Goal: Transaction & Acquisition: Purchase product/service

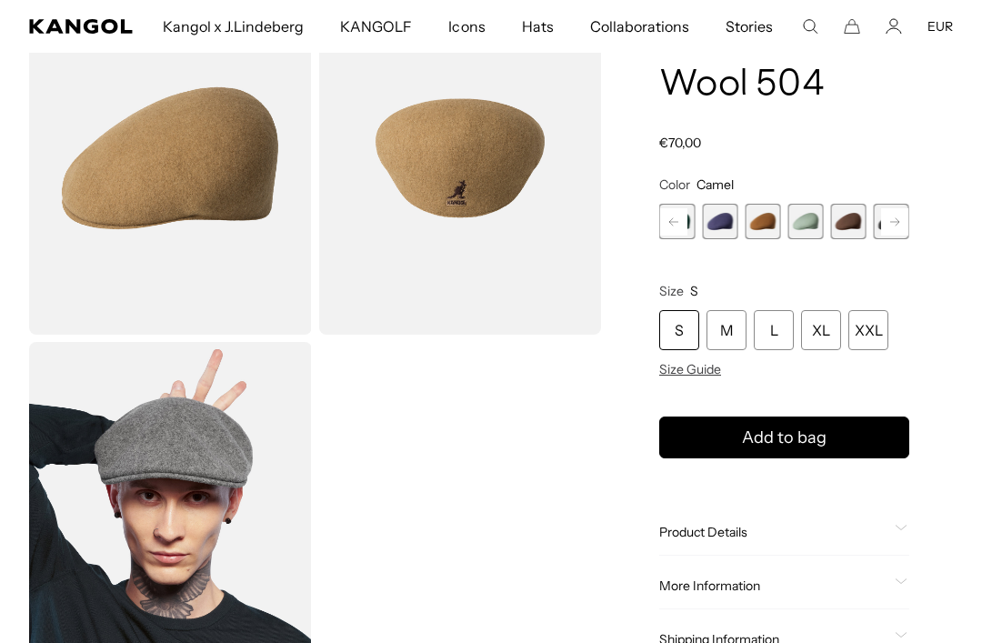
click at [756, 222] on span "6 of 21" at bounding box center [761, 221] width 35 height 35
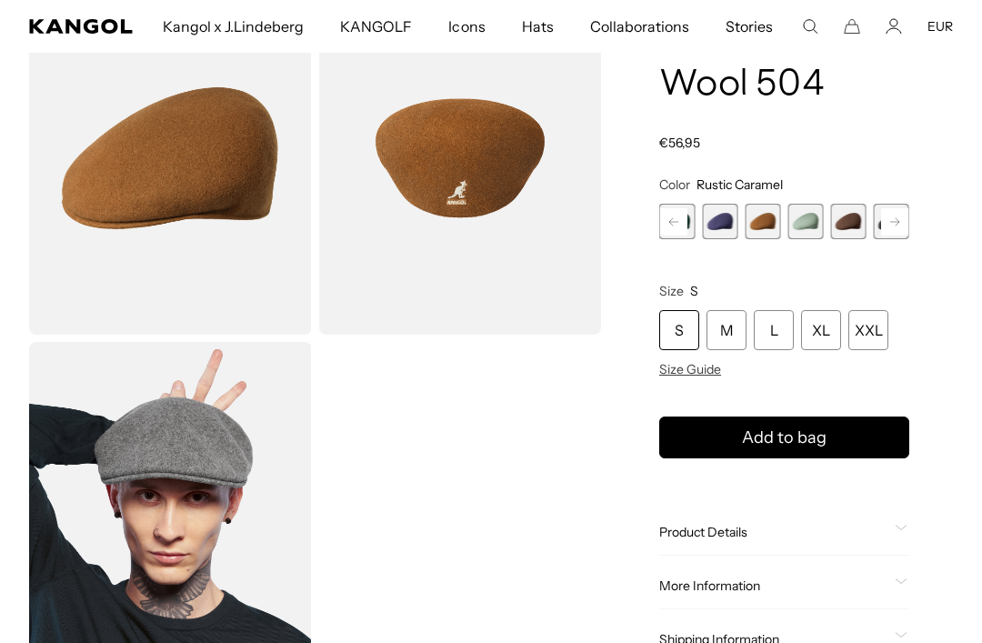
scroll to position [0, 374]
click at [807, 223] on span "4 of 21" at bounding box center [804, 221] width 35 height 35
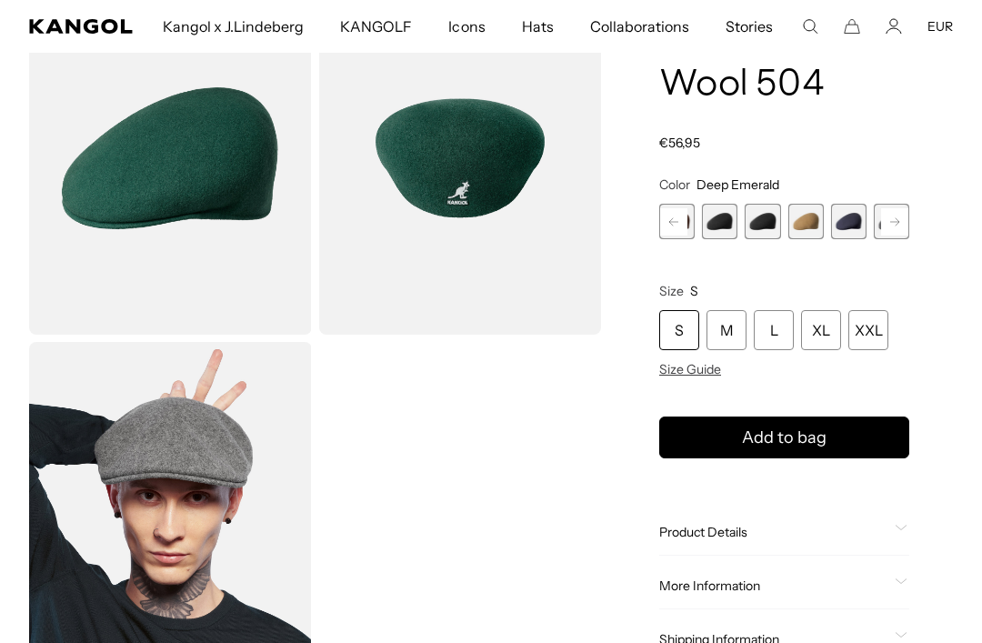
click at [723, 215] on span "9 of 21" at bounding box center [719, 221] width 35 height 35
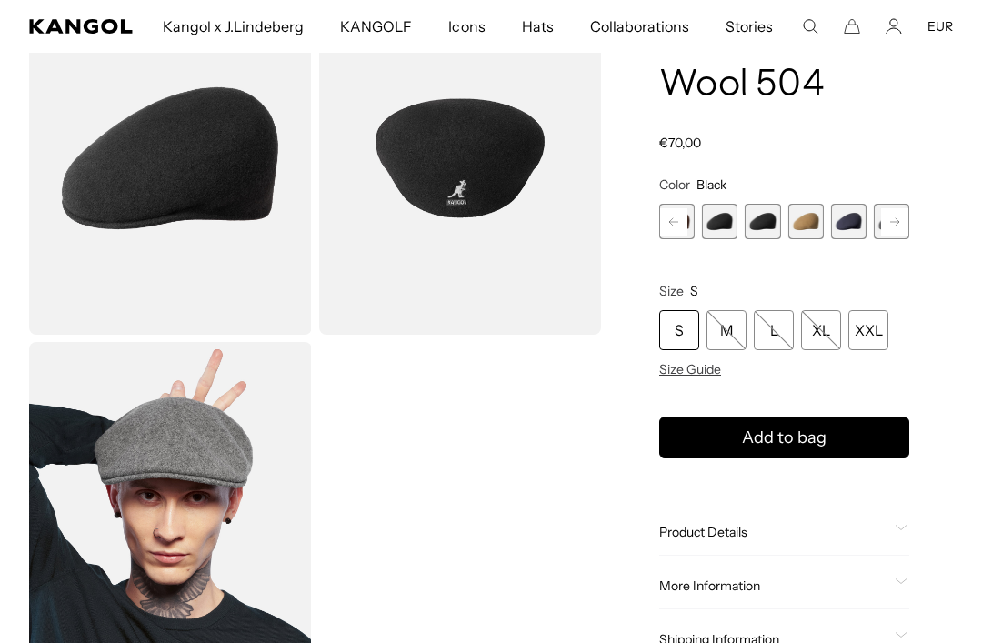
click at [764, 217] on span "10 of 21" at bounding box center [761, 221] width 35 height 35
click at [803, 226] on span "11 of 21" at bounding box center [804, 221] width 35 height 35
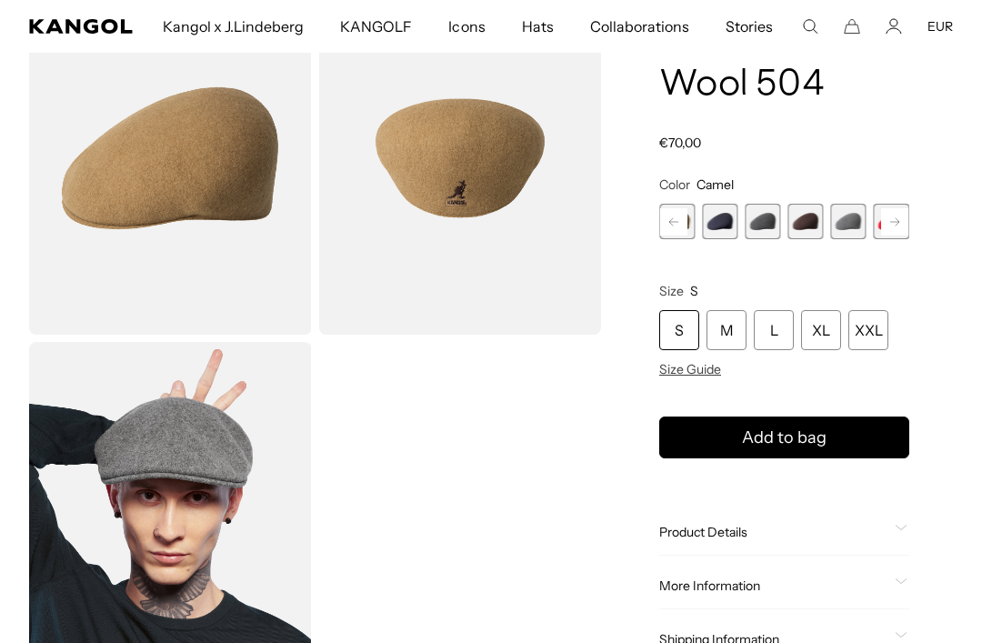
click at [764, 220] on span "13 of 21" at bounding box center [761, 221] width 35 height 35
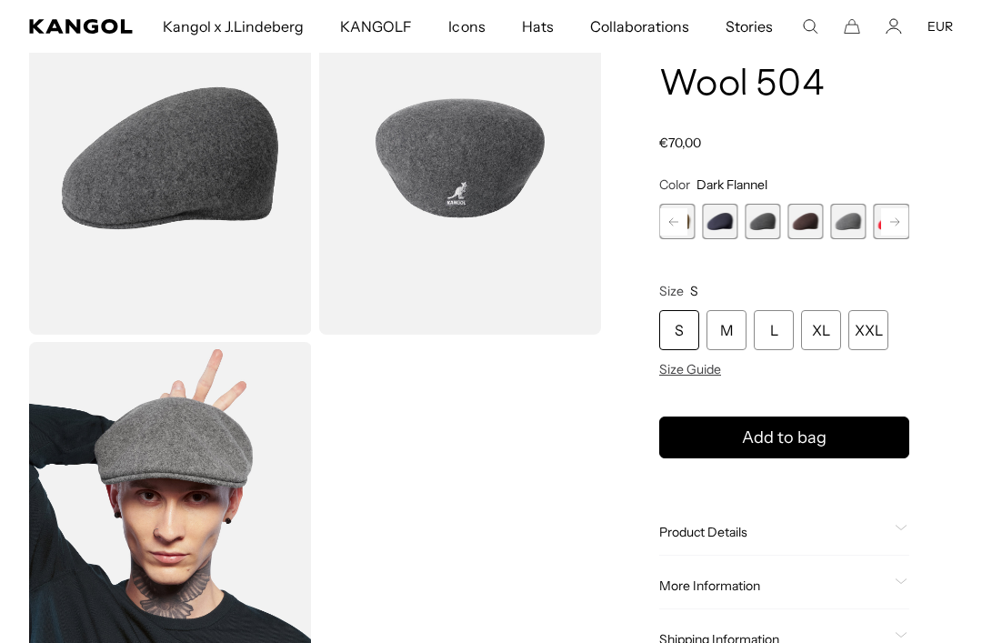
click at [802, 219] on span "14 of 21" at bounding box center [804, 221] width 35 height 35
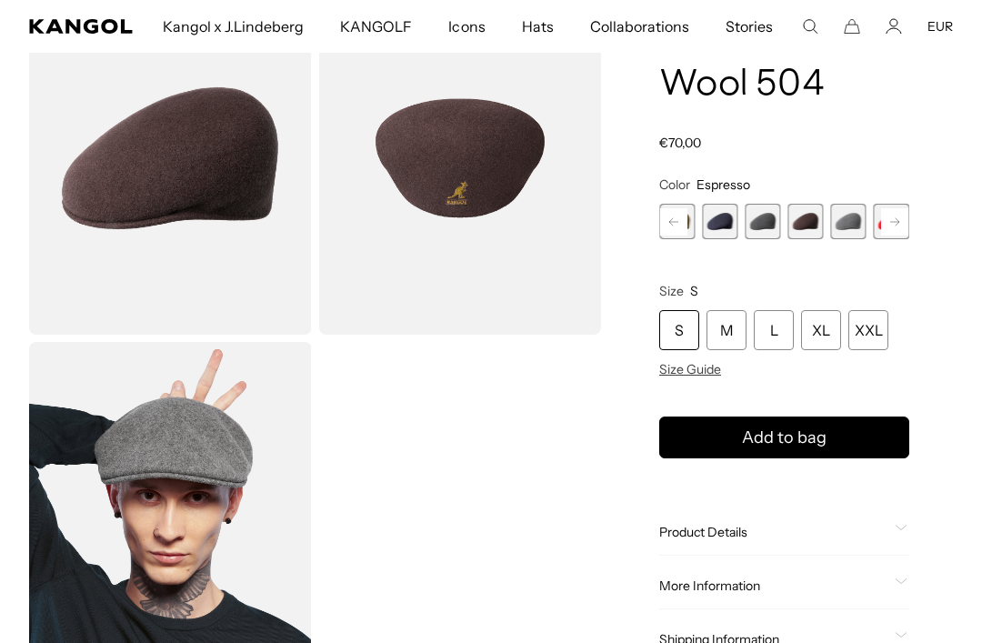
scroll to position [0, 374]
click at [726, 218] on span "15 of 21" at bounding box center [719, 221] width 35 height 35
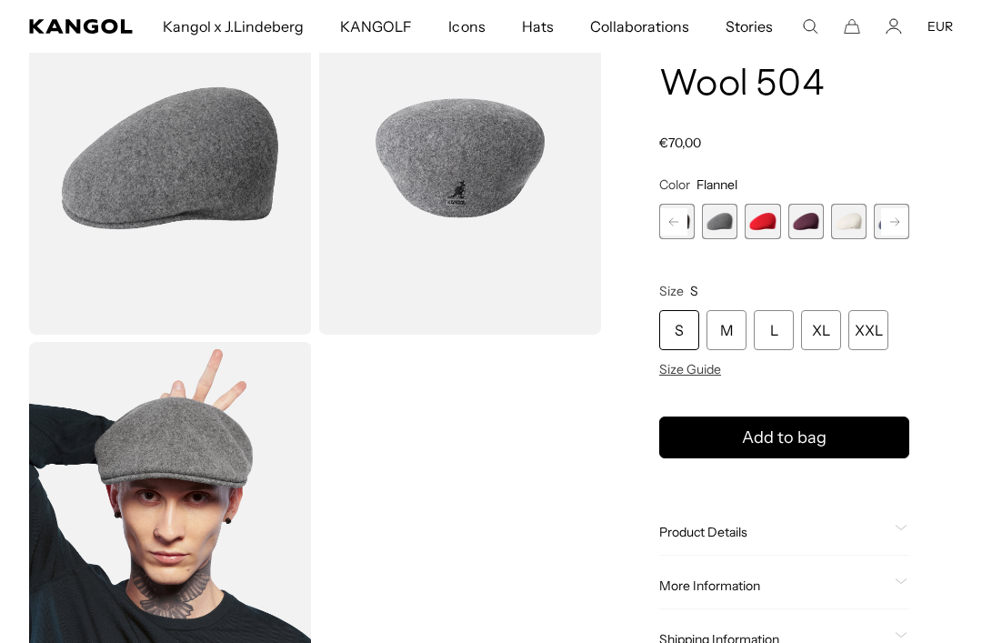
click at [763, 224] on span "16 of 21" at bounding box center [761, 221] width 35 height 35
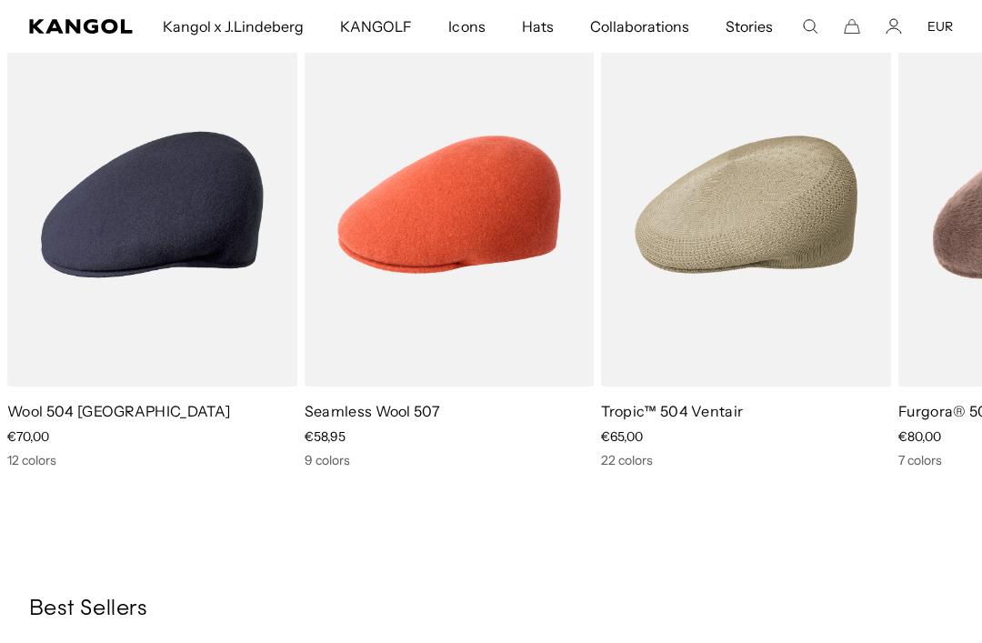
scroll to position [0, 374]
click at [0, 0] on img "2 of 5" at bounding box center [0, 0] width 0 height 0
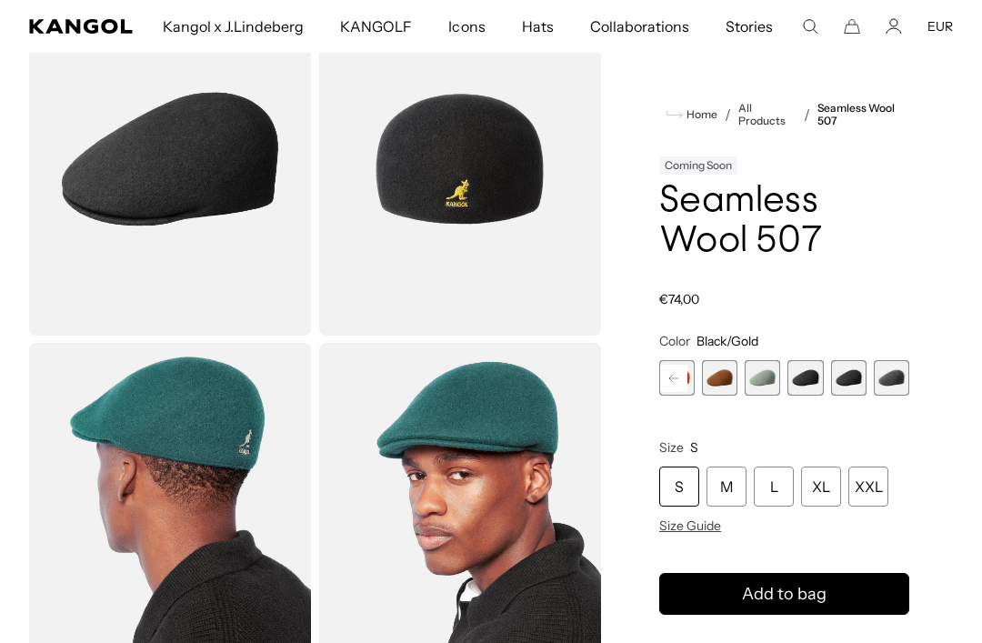
click at [661, 366] on rect at bounding box center [673, 377] width 27 height 27
click at [889, 390] on rect at bounding box center [894, 377] width 27 height 27
click at [901, 375] on rect at bounding box center [894, 377] width 27 height 27
click at [842, 376] on span "8 of 9" at bounding box center [848, 377] width 35 height 35
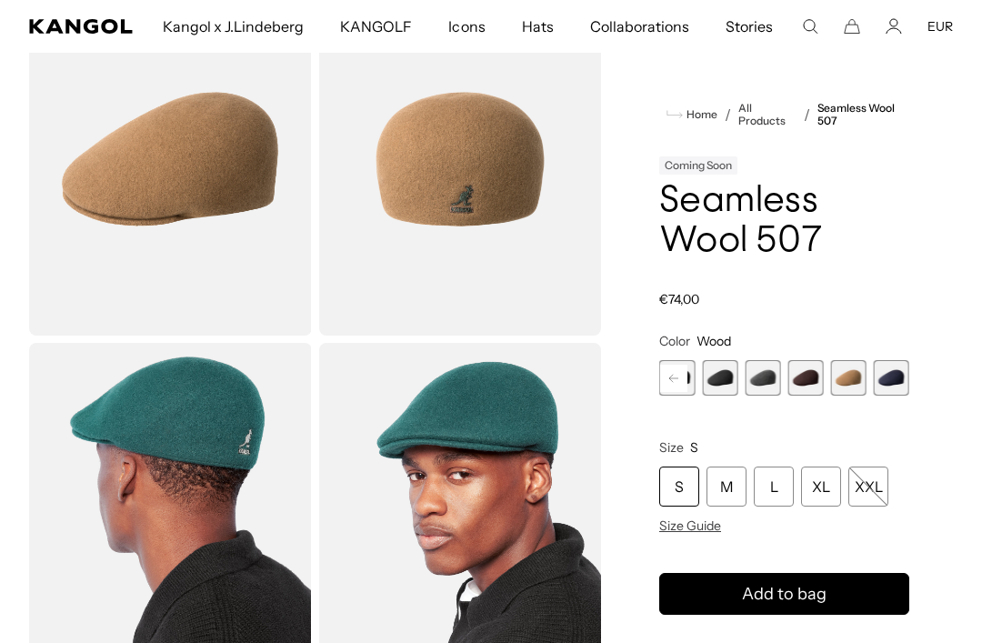
click at [802, 385] on span "7 of 9" at bounding box center [805, 377] width 35 height 35
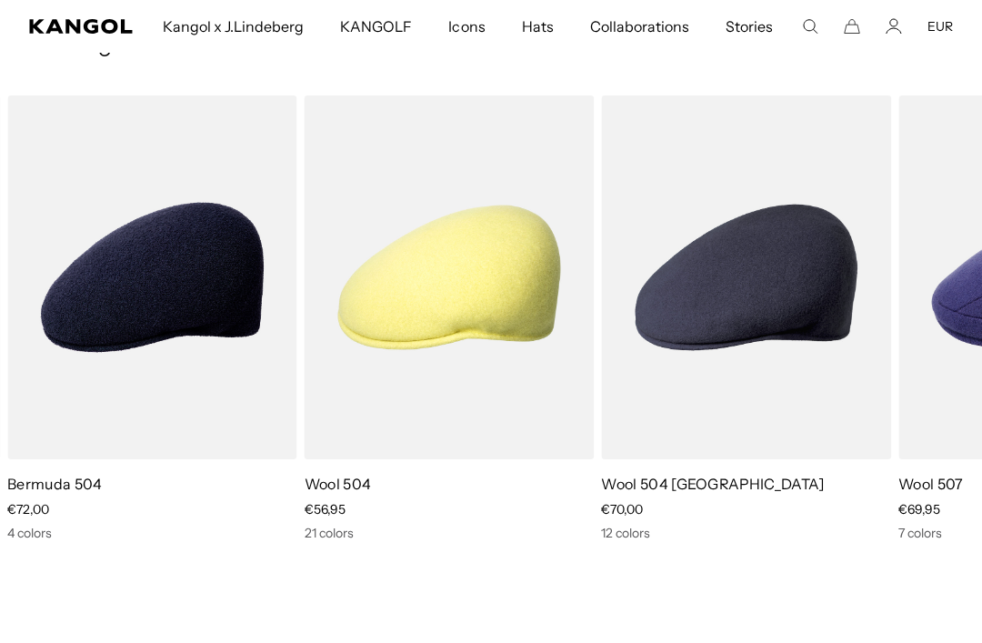
click at [0, 0] on img "1 of 5" at bounding box center [0, 0] width 0 height 0
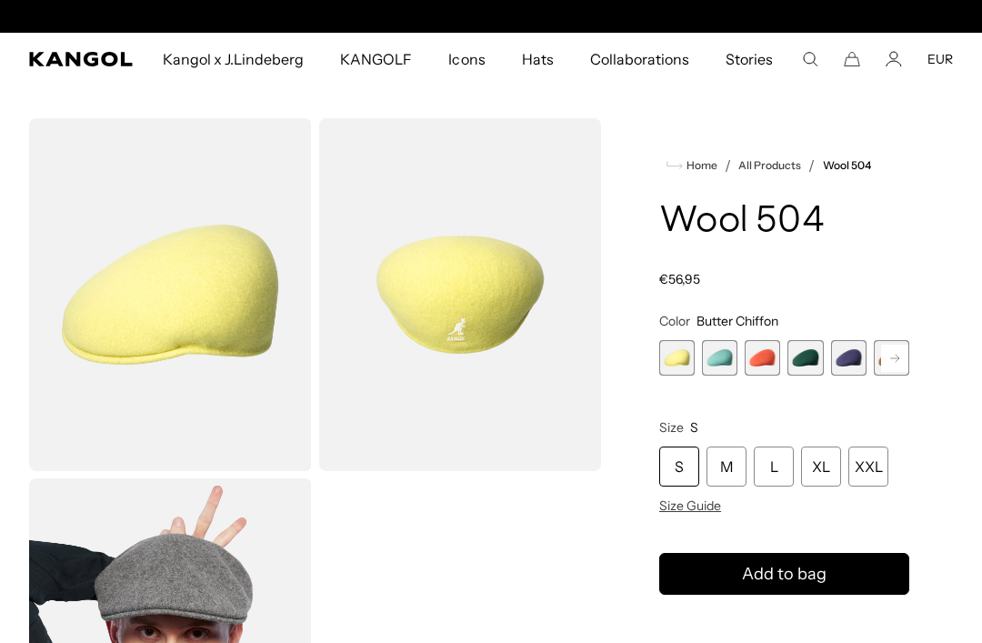
scroll to position [220, 0]
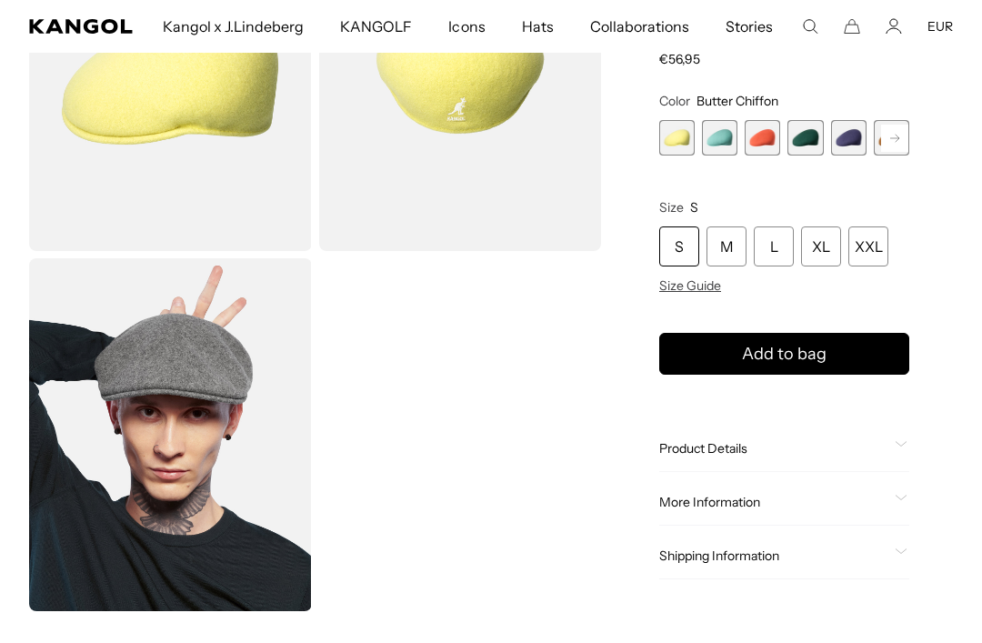
click at [119, 347] on img "Gallery Viewer" at bounding box center [170, 434] width 283 height 353
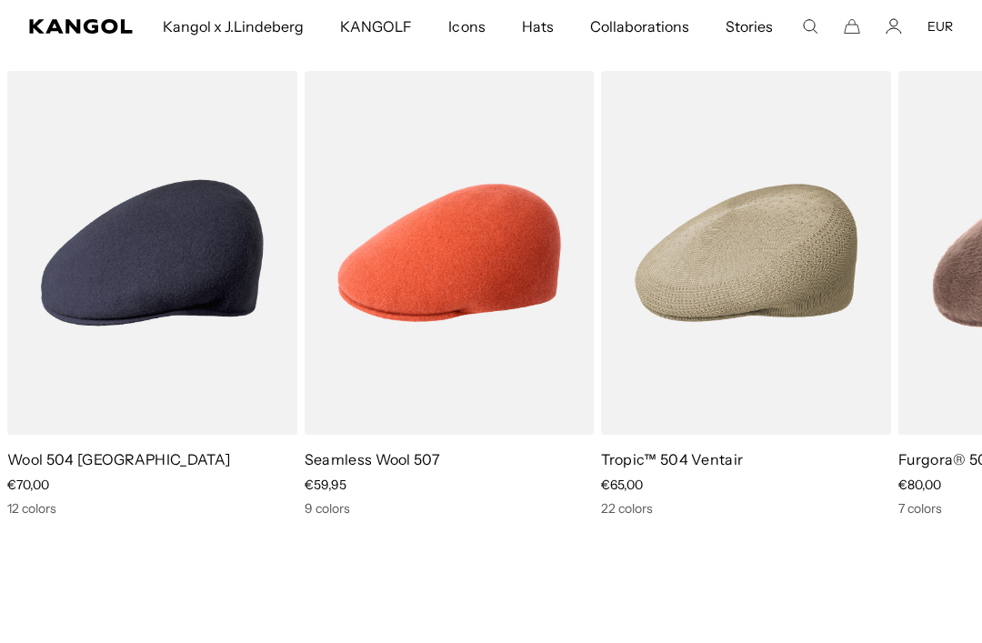
scroll to position [0, 374]
click at [0, 0] on img "1 of 5" at bounding box center [0, 0] width 0 height 0
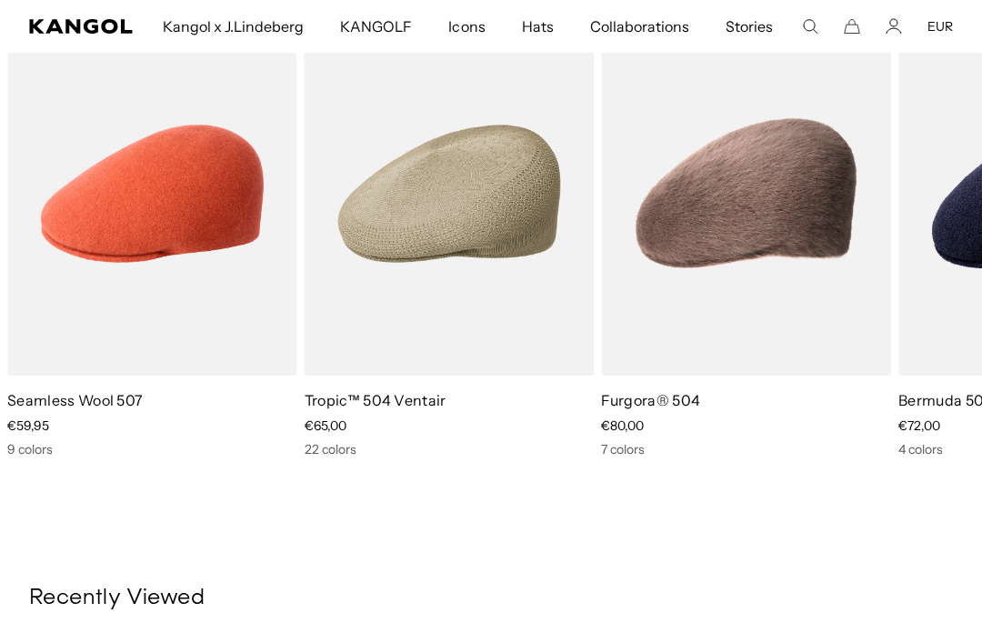
click at [0, 0] on img "2 of 5" at bounding box center [0, 0] width 0 height 0
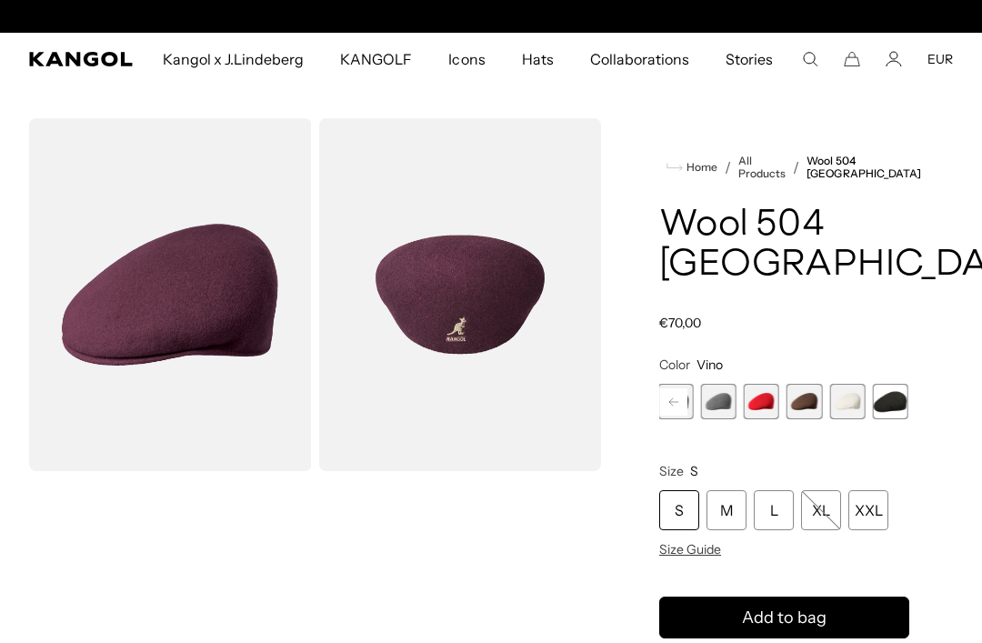
click at [903, 384] on span "12 of 12" at bounding box center [889, 401] width 35 height 35
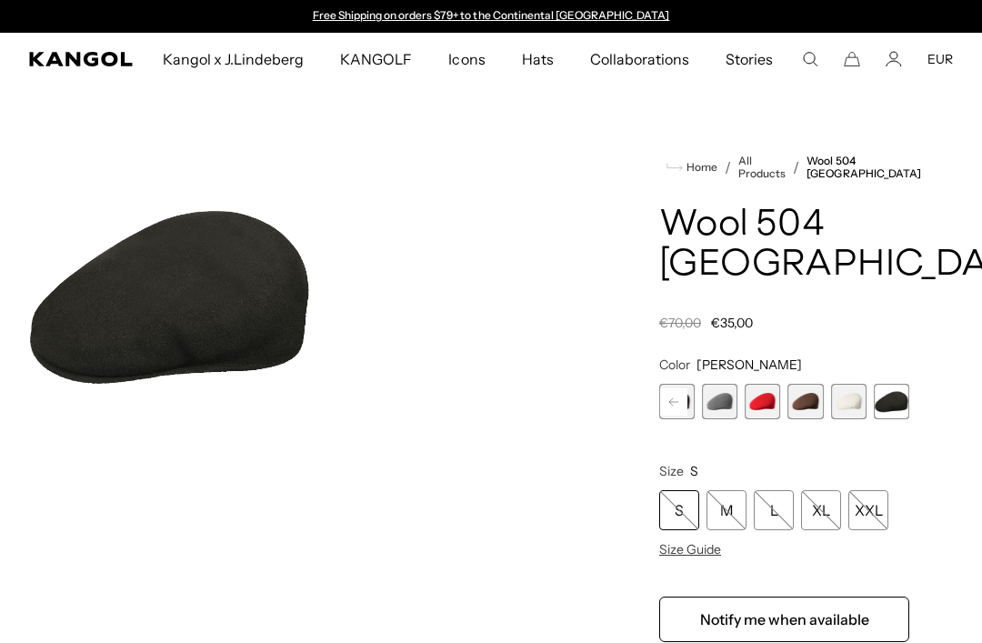
click at [847, 384] on span "11 of 12" at bounding box center [848, 401] width 35 height 35
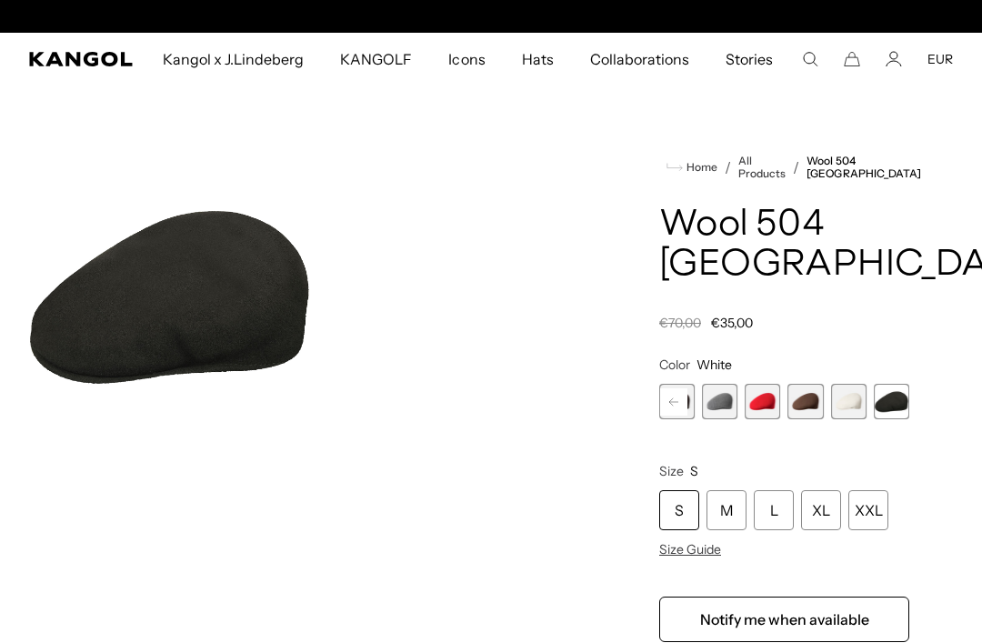
scroll to position [0, 374]
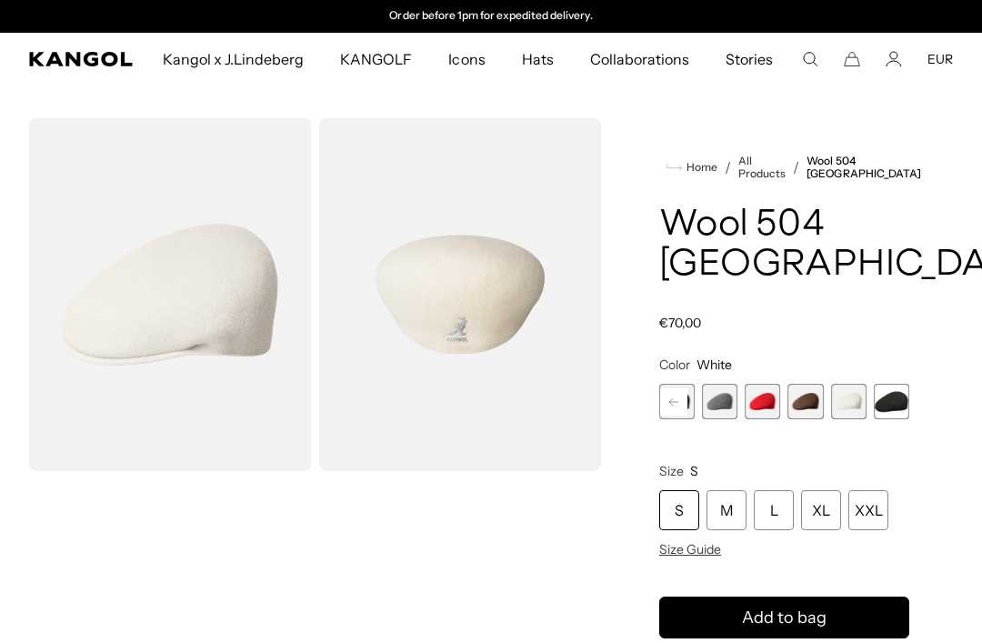
click at [820, 384] on span "10 of 12" at bounding box center [805, 401] width 35 height 35
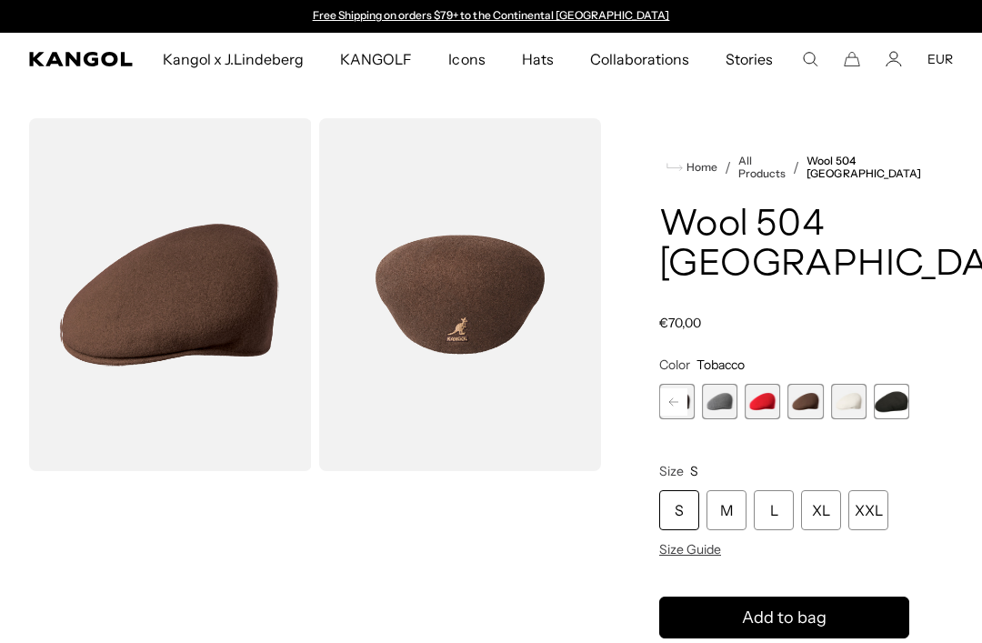
click at [776, 384] on span "9 of 12" at bounding box center [761, 401] width 35 height 35
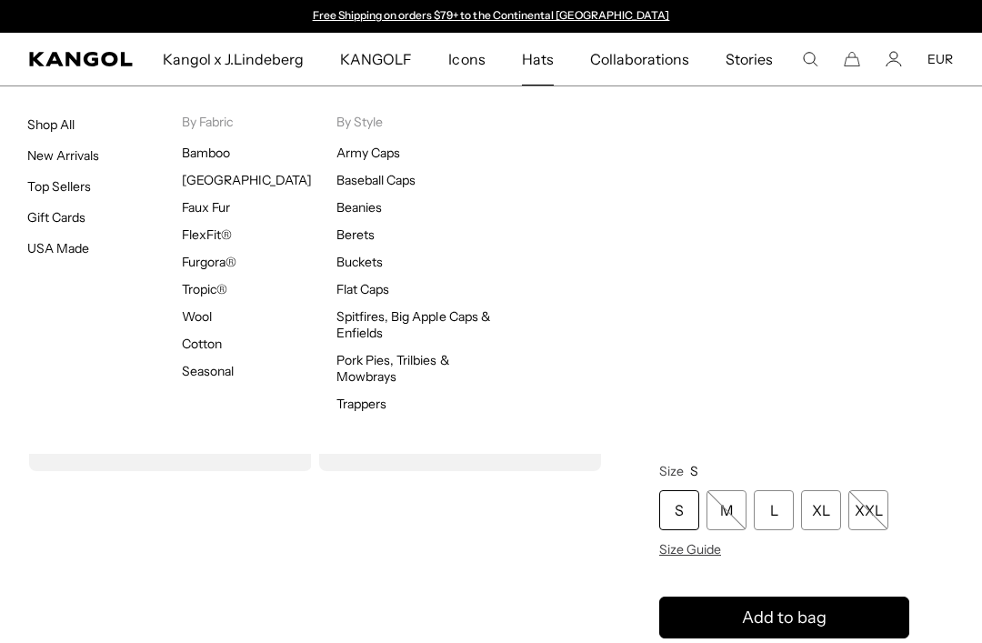
click at [537, 70] on span "Hats" at bounding box center [538, 59] width 32 height 53
click at [6, 498] on div "Loading... Home / All Products / Wool 504 USA Wool 504 USA Regular price €70,00…" at bounding box center [491, 498] width 982 height 761
click at [55, 502] on div "Loading..." at bounding box center [315, 498] width 572 height 761
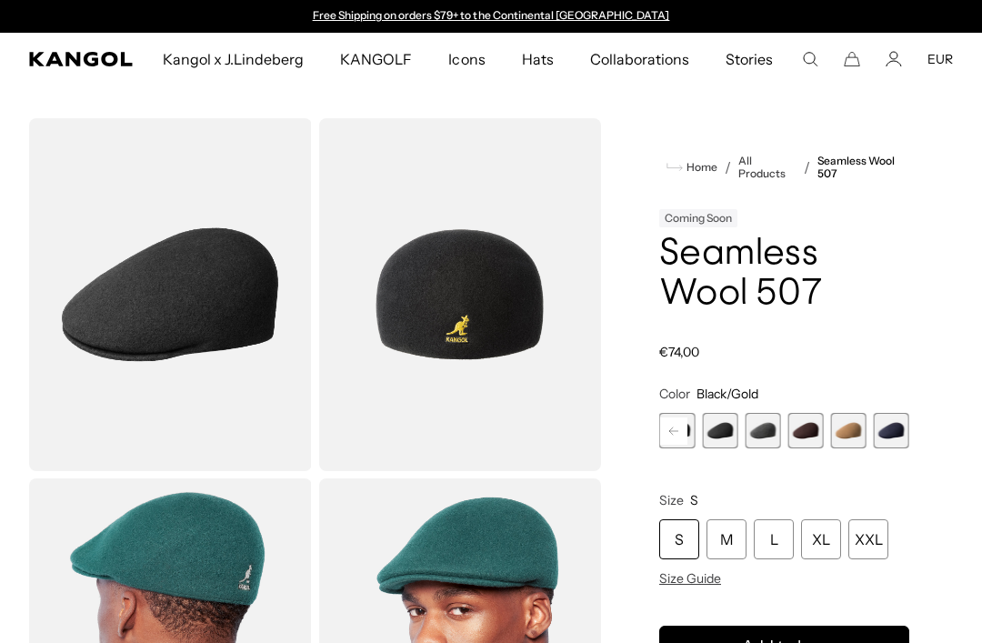
click at [674, 433] on rect at bounding box center [673, 430] width 27 height 27
click at [676, 424] on rect at bounding box center [673, 430] width 27 height 27
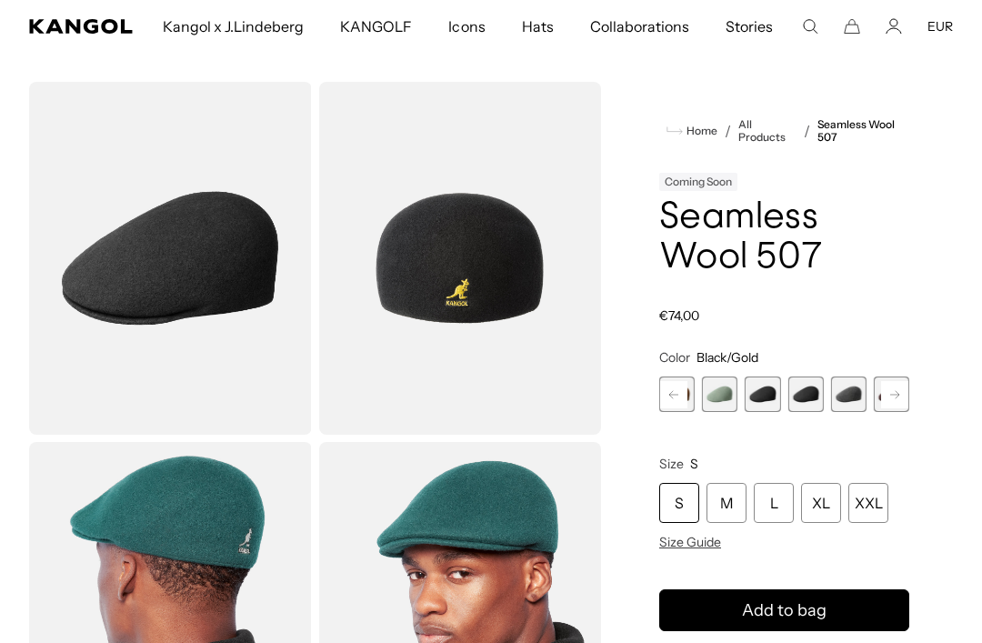
scroll to position [37, 0]
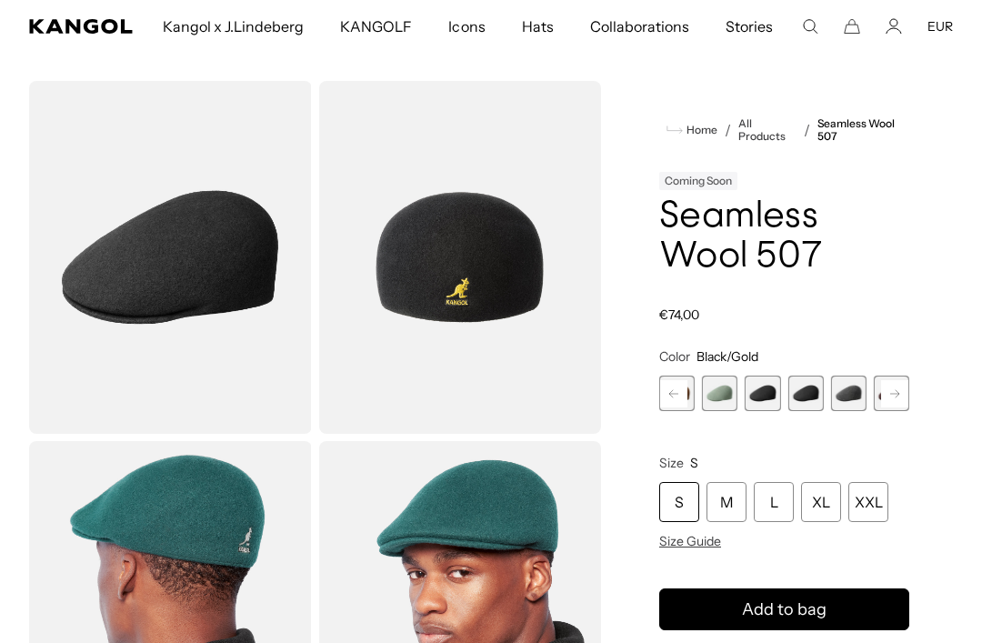
click at [676, 398] on rect at bounding box center [673, 393] width 27 height 27
click at [675, 391] on span "1 of 9" at bounding box center [676, 392] width 35 height 35
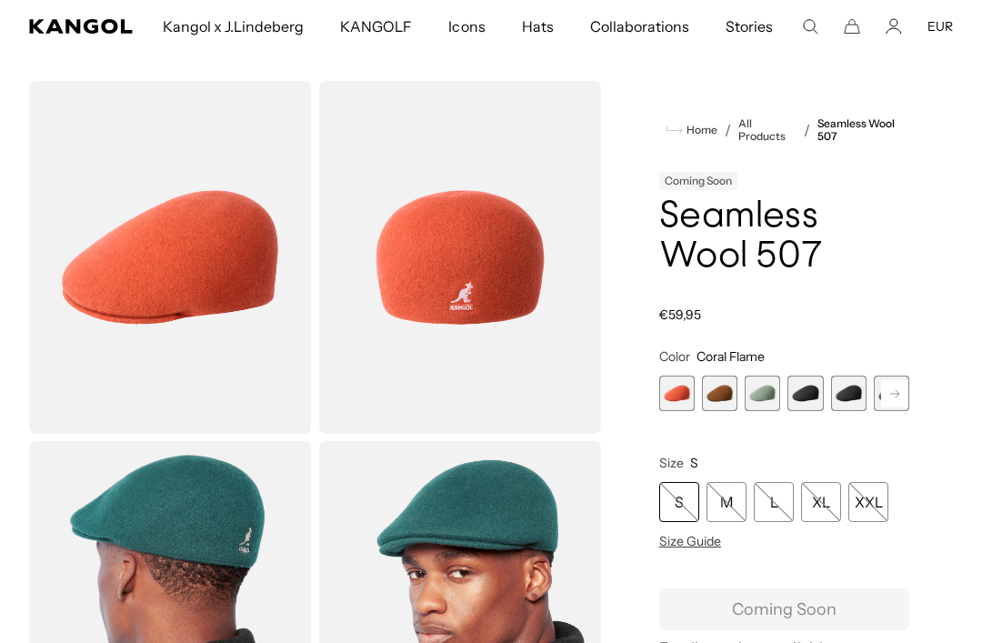
click at [718, 389] on span "2 of 9" at bounding box center [719, 392] width 35 height 35
click at [728, 394] on span "2 of 9" at bounding box center [719, 392] width 35 height 35
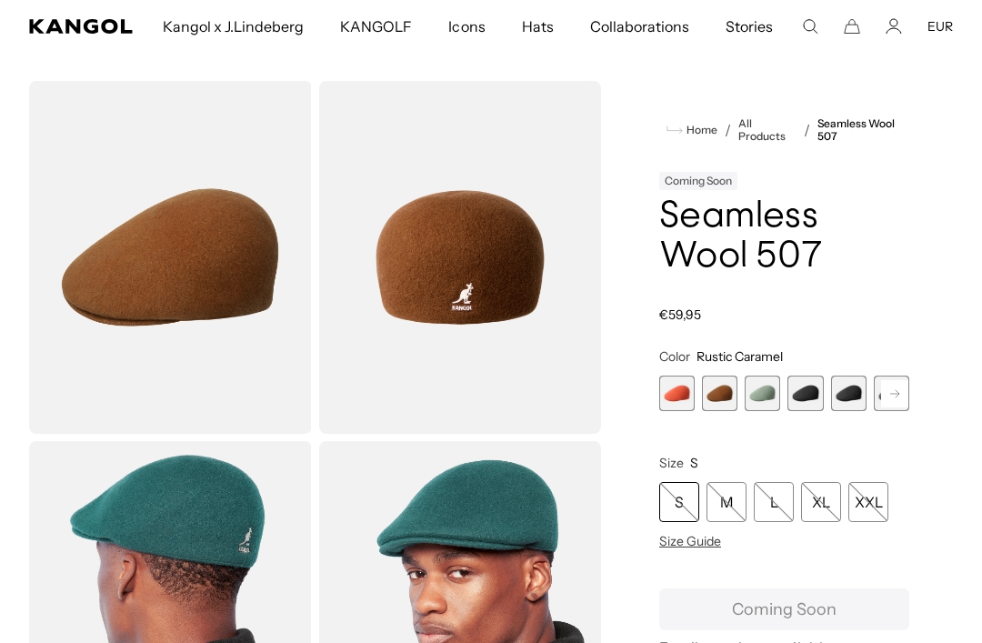
click at [766, 395] on span "3 of 9" at bounding box center [761, 392] width 35 height 35
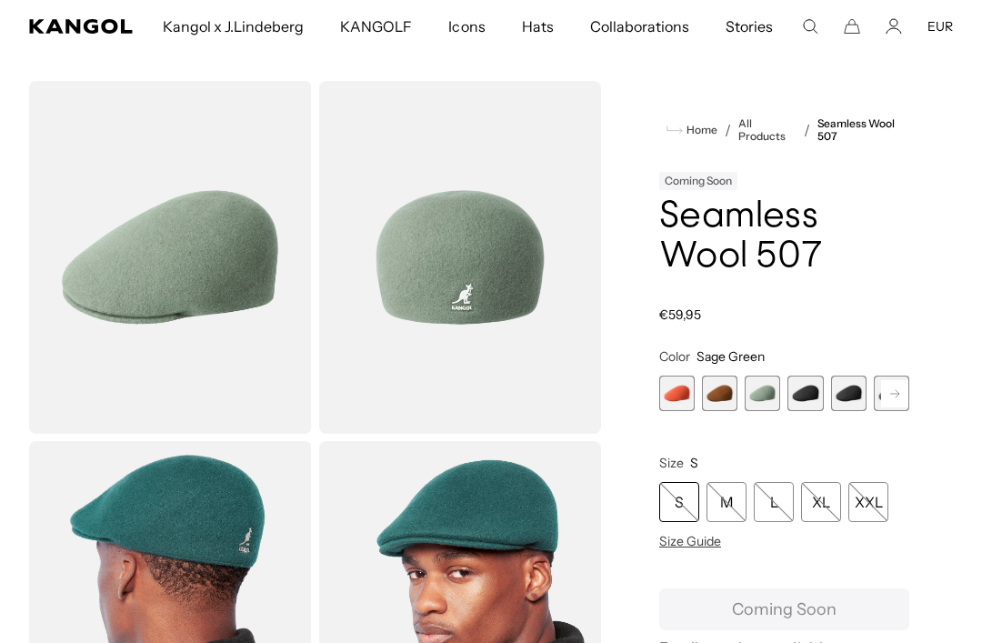
click at [814, 392] on span "4 of 9" at bounding box center [804, 392] width 35 height 35
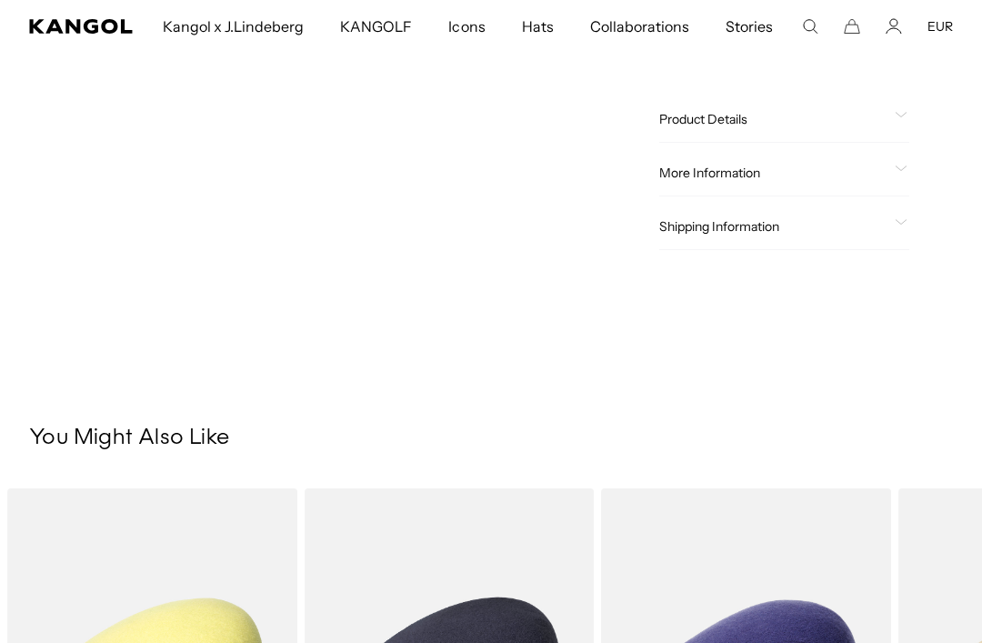
scroll to position [779, 0]
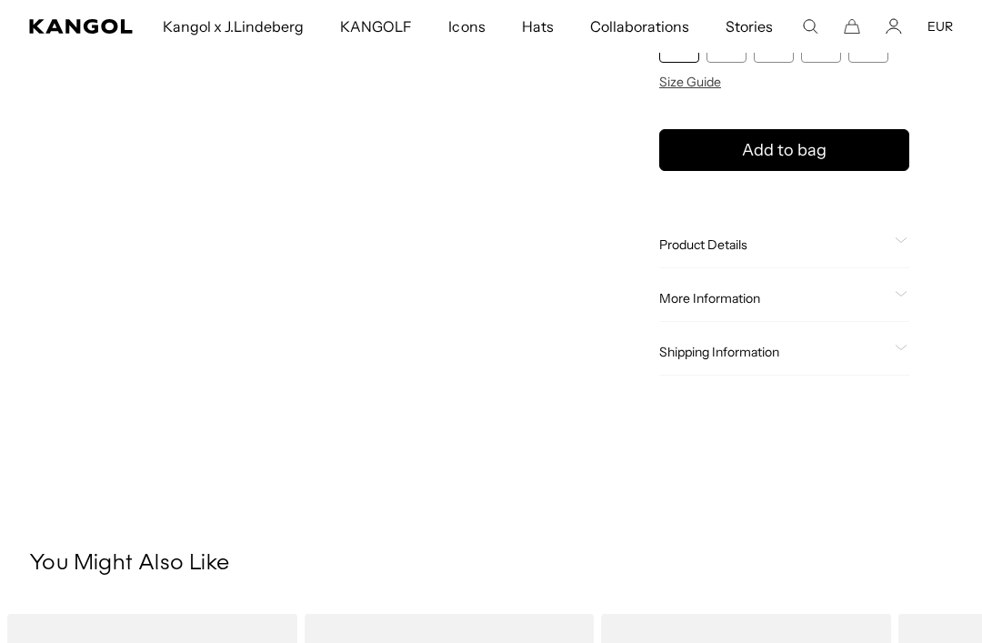
click at [163, 327] on video "Gallery Viewer" at bounding box center [170, 235] width 283 height 353
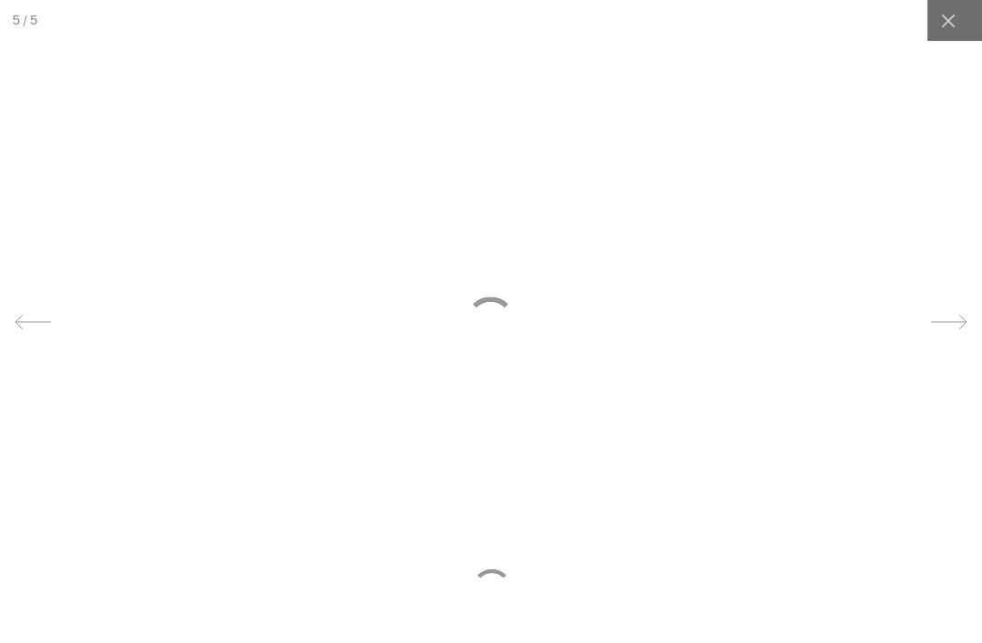
click at [135, 254] on video "Gallery Viewer" at bounding box center [170, 235] width 283 height 353
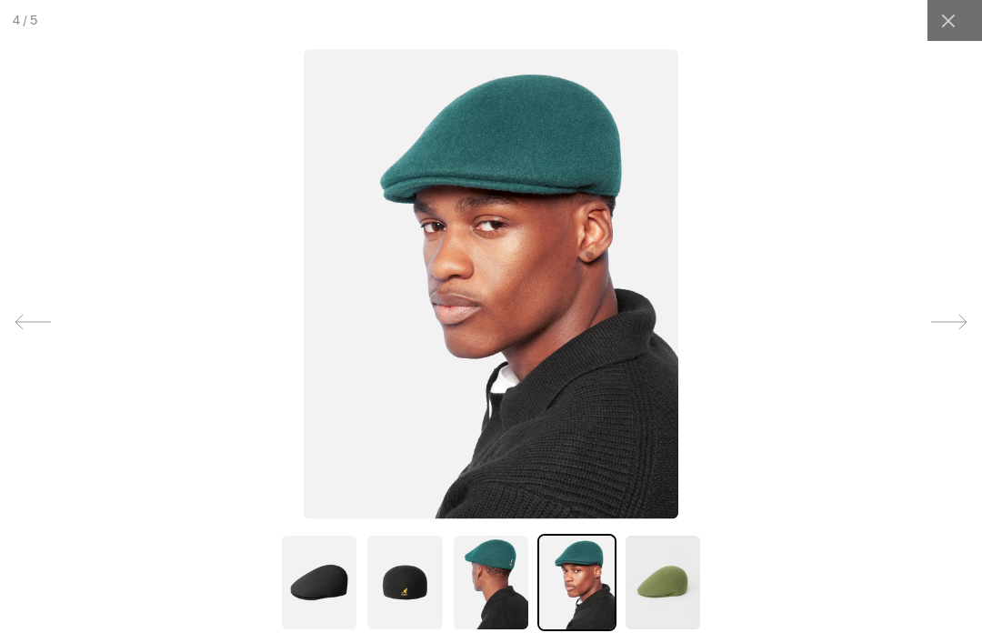
click at [953, 25] on icon at bounding box center [948, 21] width 14 height 14
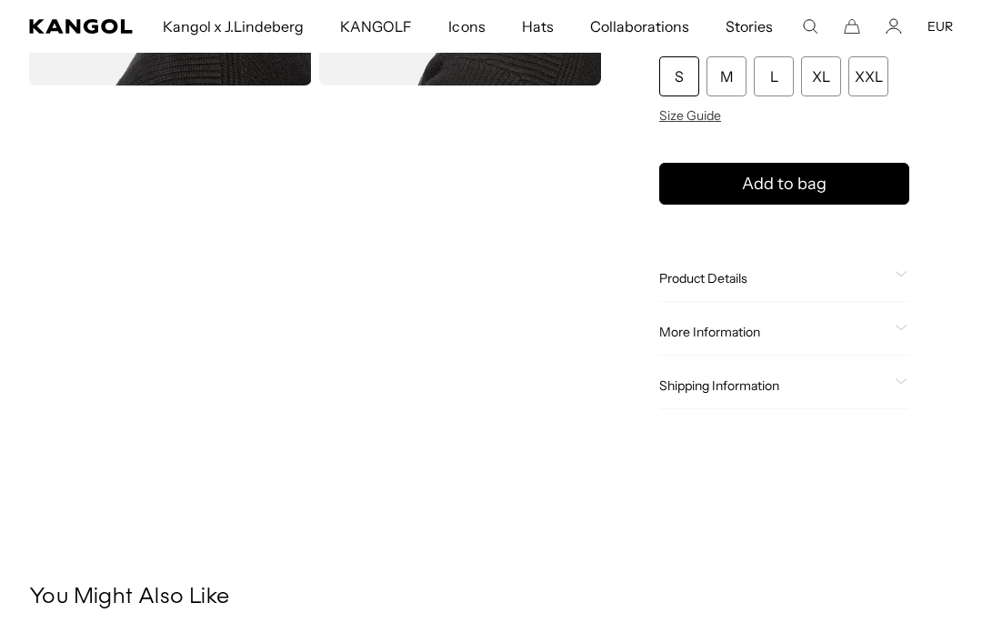
scroll to position [0, 374]
click at [717, 387] on span "Shipping Information" at bounding box center [773, 385] width 228 height 16
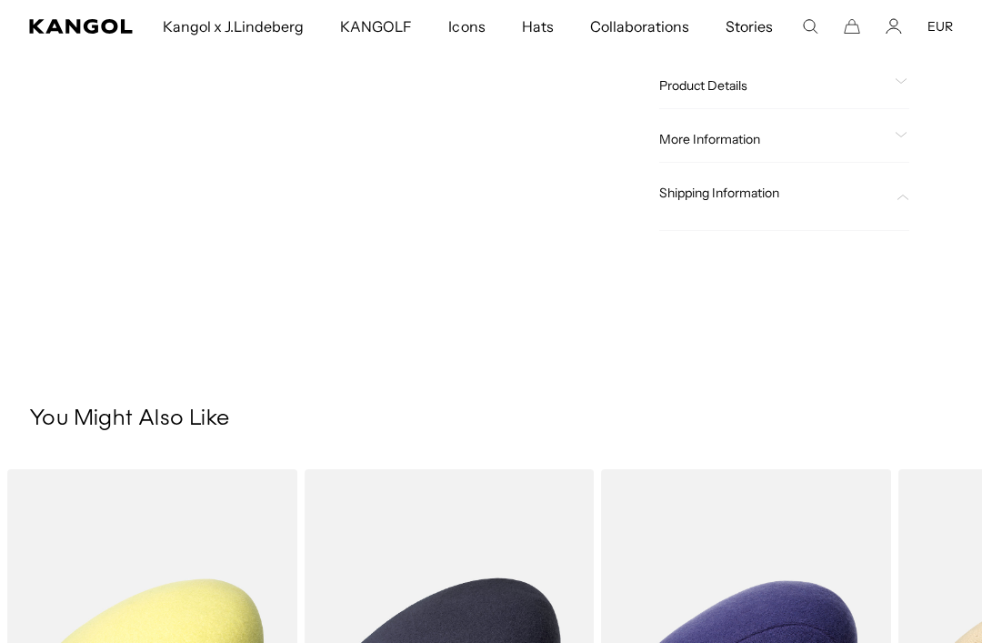
scroll to position [1007, 0]
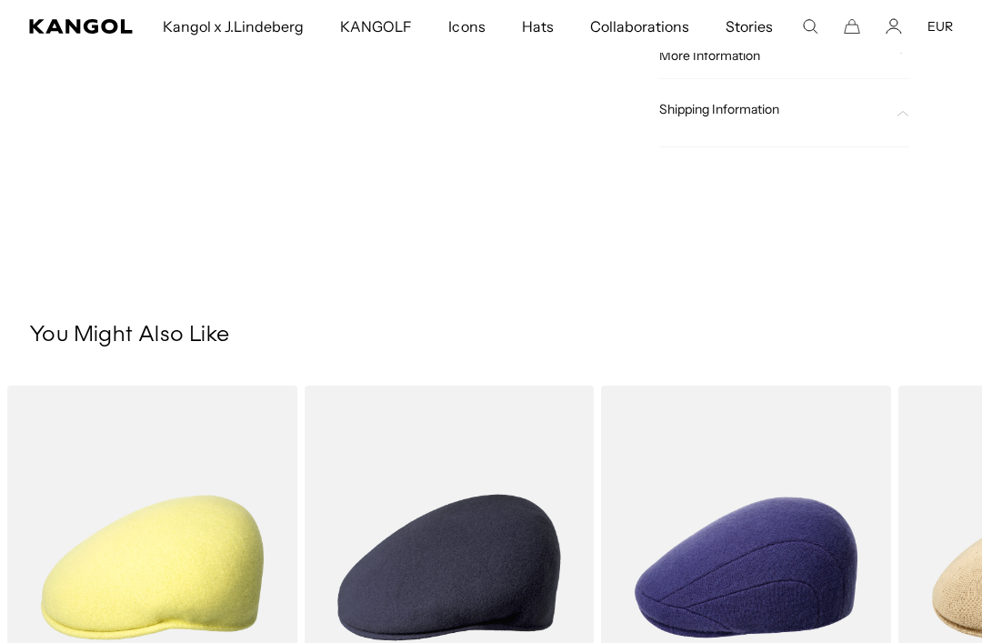
click at [895, 104] on span at bounding box center [901, 109] width 15 height 15
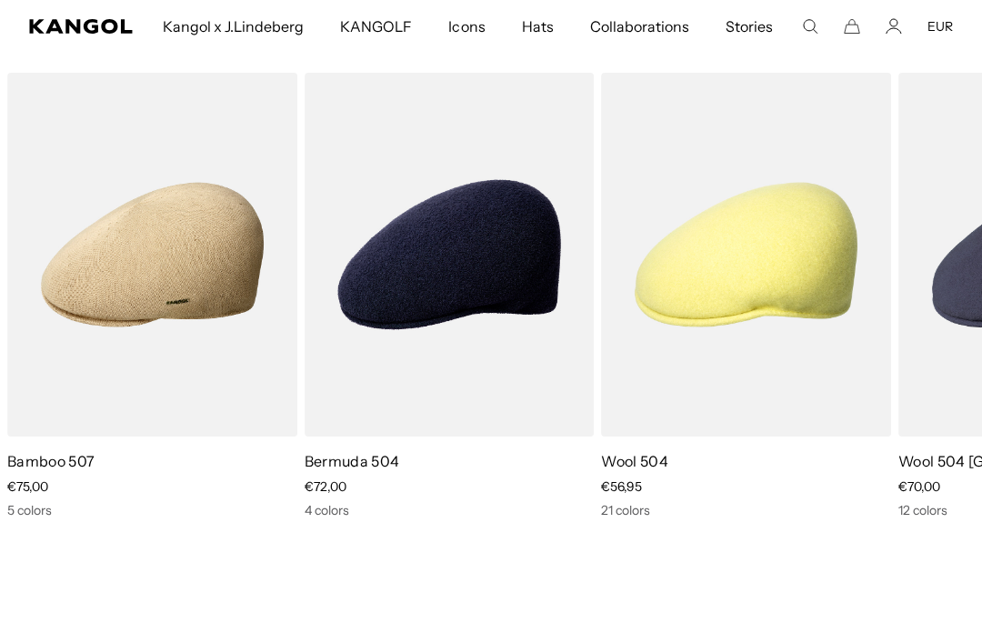
scroll to position [0, 374]
click at [0, 0] on img "1 of 5" at bounding box center [0, 0] width 0 height 0
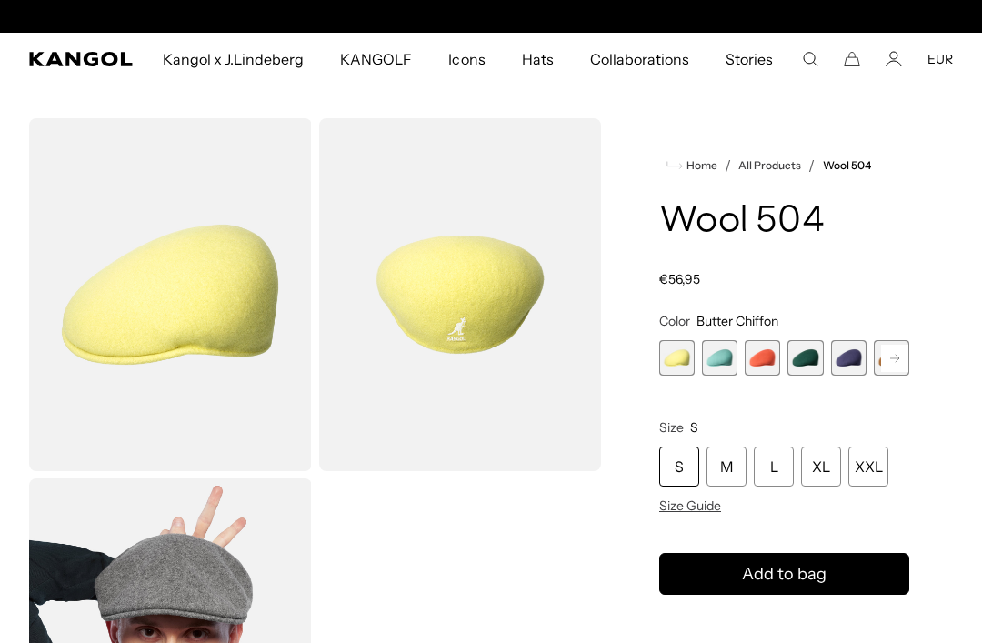
scroll to position [0, 374]
click at [802, 355] on span "4 of 21" at bounding box center [804, 357] width 35 height 35
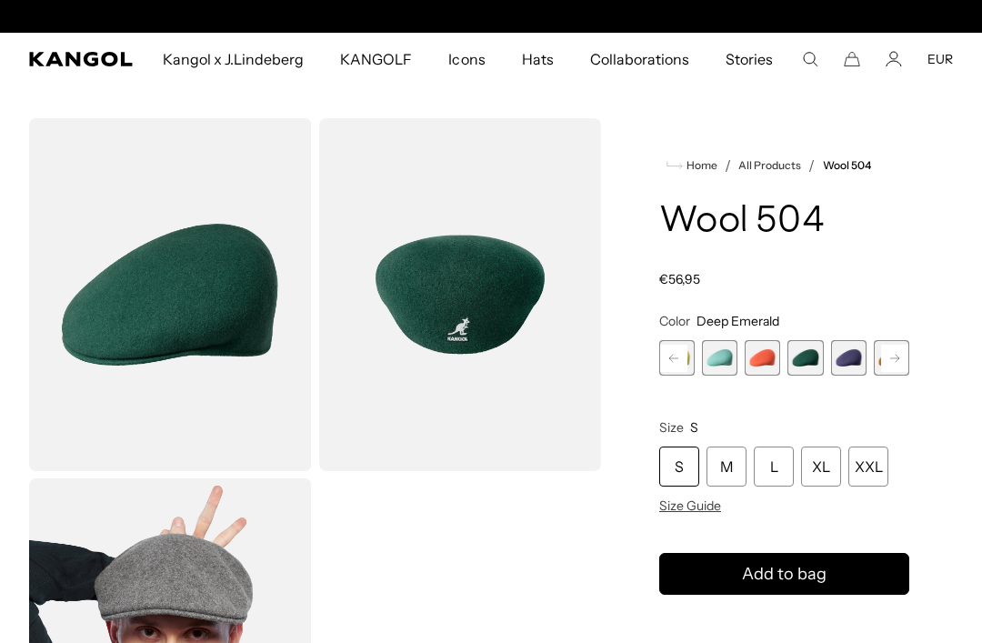
scroll to position [0, 374]
click at [759, 356] on span "6 of 21" at bounding box center [761, 357] width 35 height 35
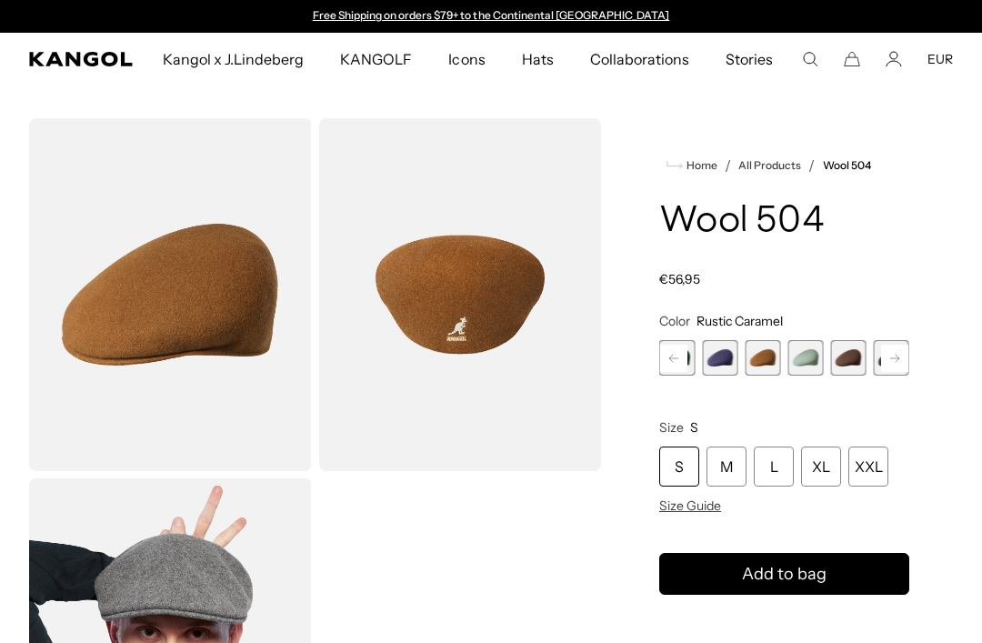
click at [204, 324] on img "Gallery Viewer" at bounding box center [170, 294] width 283 height 353
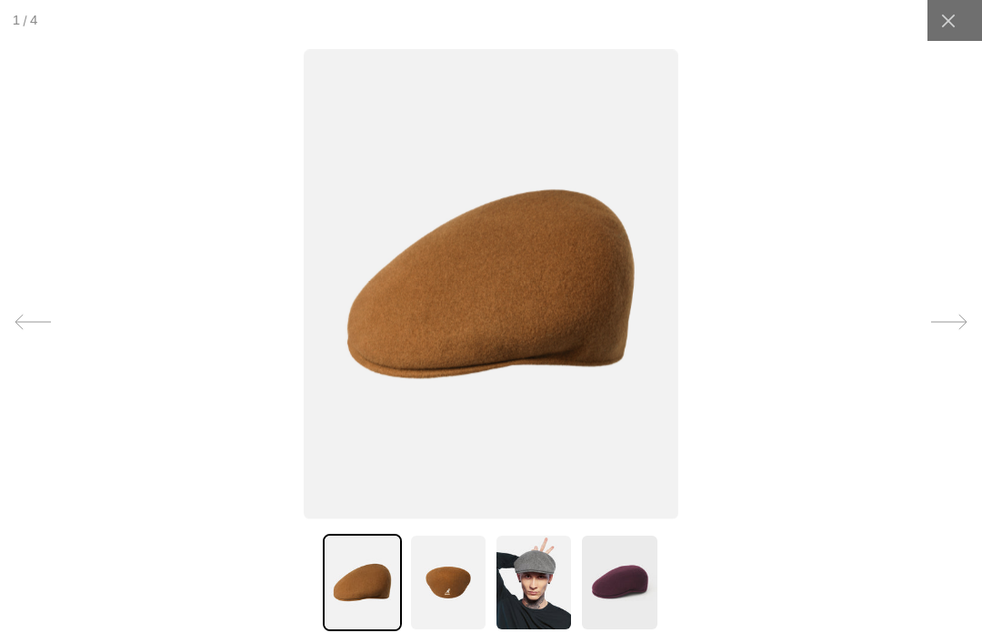
click at [942, 30] on div at bounding box center [947, 20] width 41 height 41
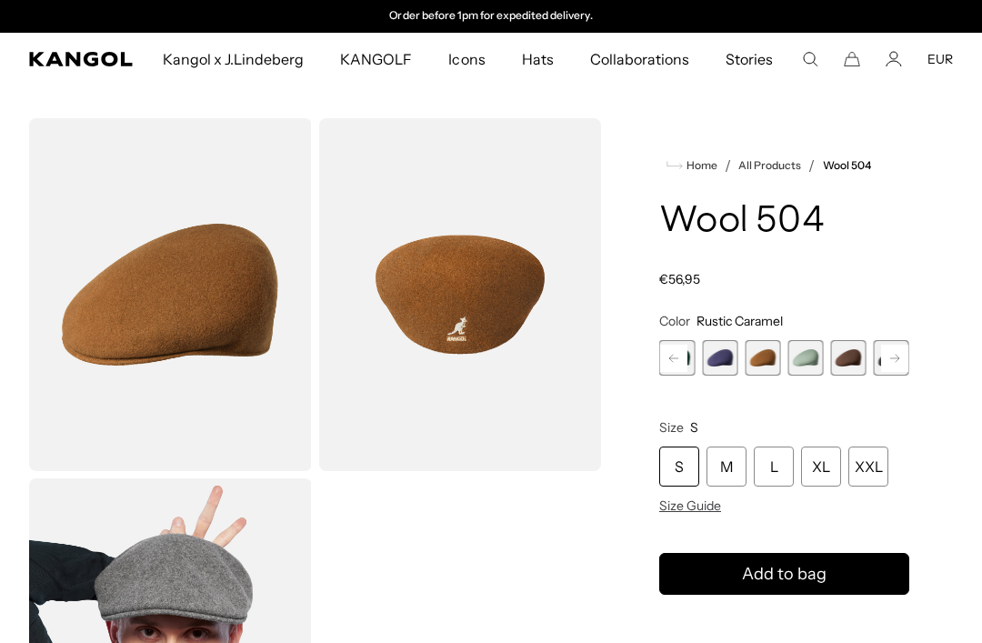
click at [946, 25] on div "Free Shipping on orders $79+ to the Continental US Free Shipping on orders $79+…" at bounding box center [491, 16] width 982 height 33
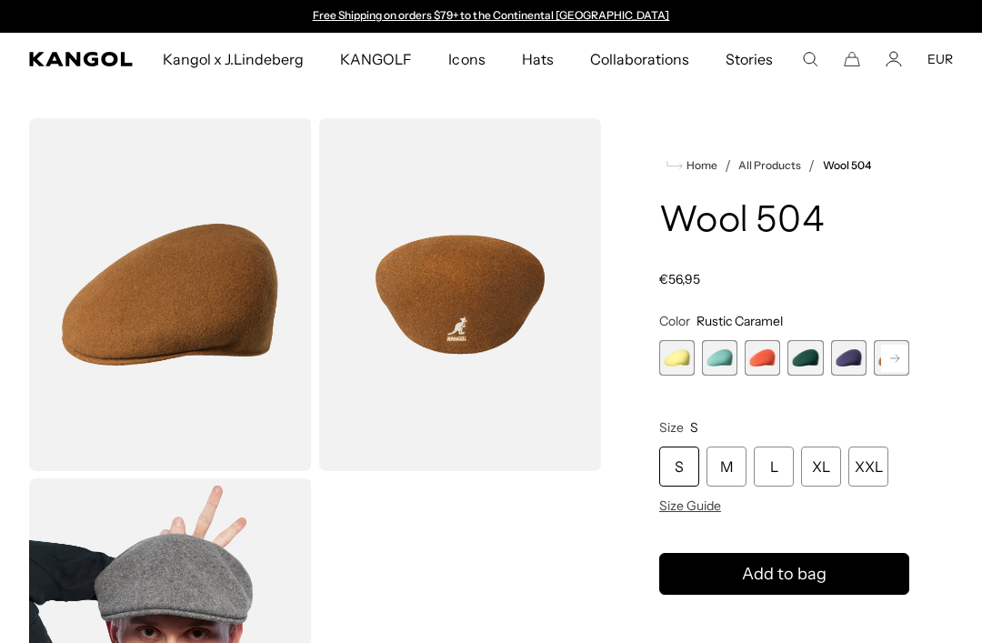
click at [803, 356] on span "4 of 21" at bounding box center [804, 357] width 35 height 35
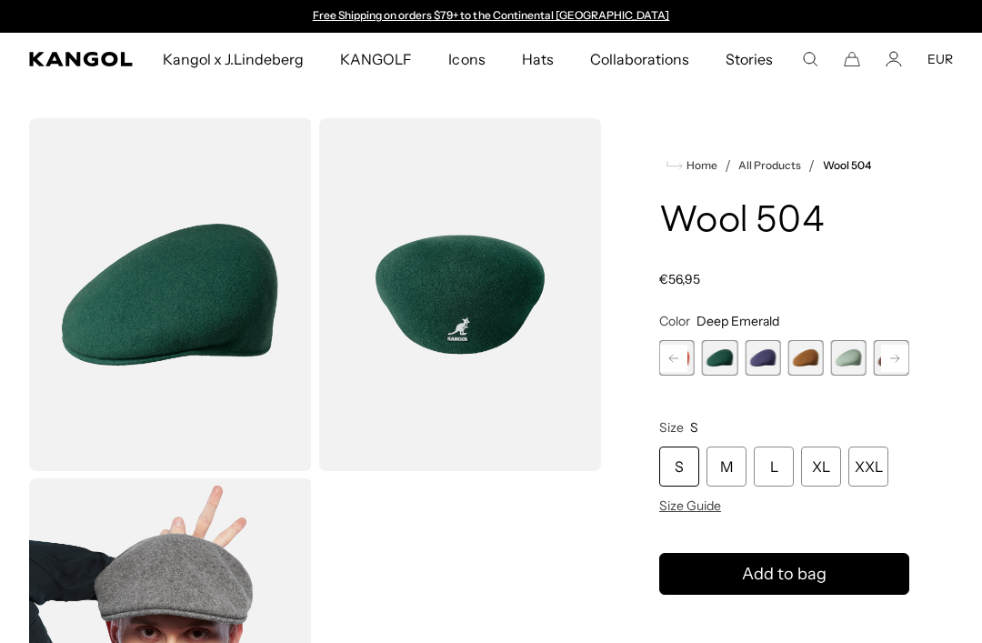
click at [723, 464] on div "M" at bounding box center [726, 466] width 40 height 40
click at [850, 575] on button "Add to bag" at bounding box center [784, 574] width 250 height 42
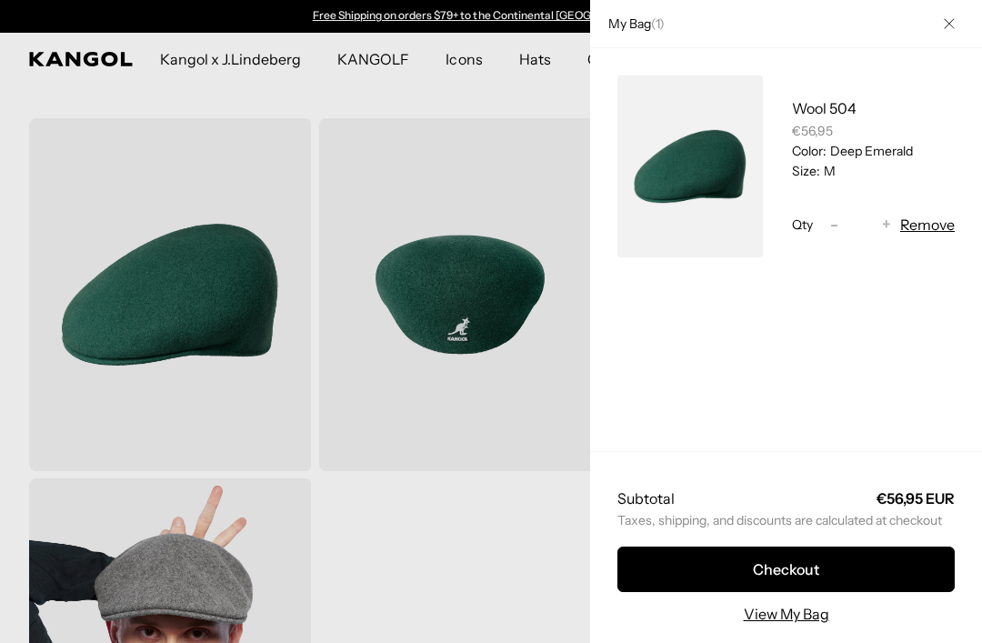
click at [942, 26] on button "Close" at bounding box center [948, 23] width 47 height 47
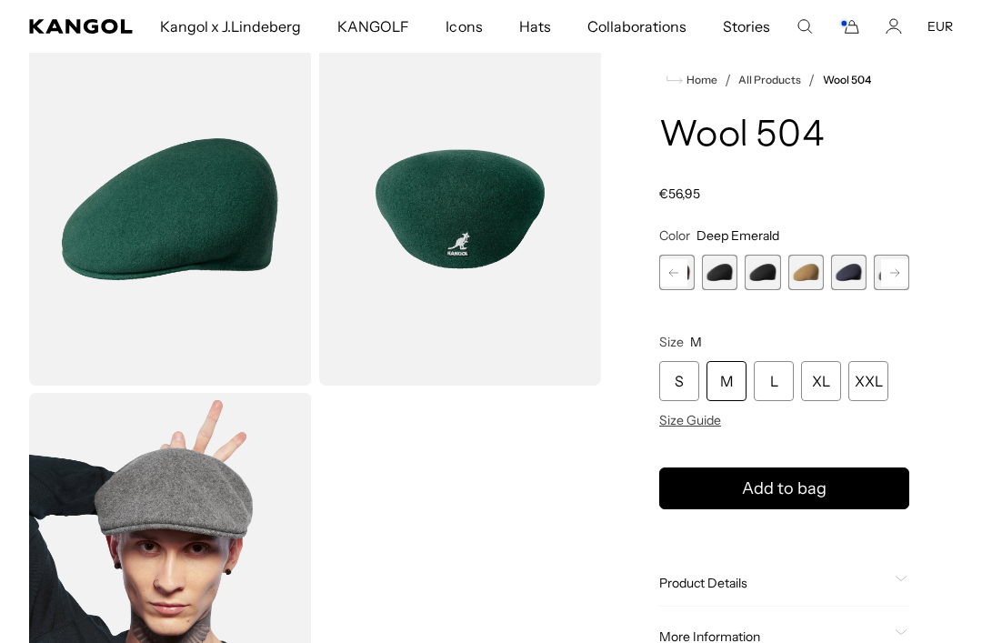
click at [807, 268] on span "11 of 21" at bounding box center [804, 271] width 35 height 35
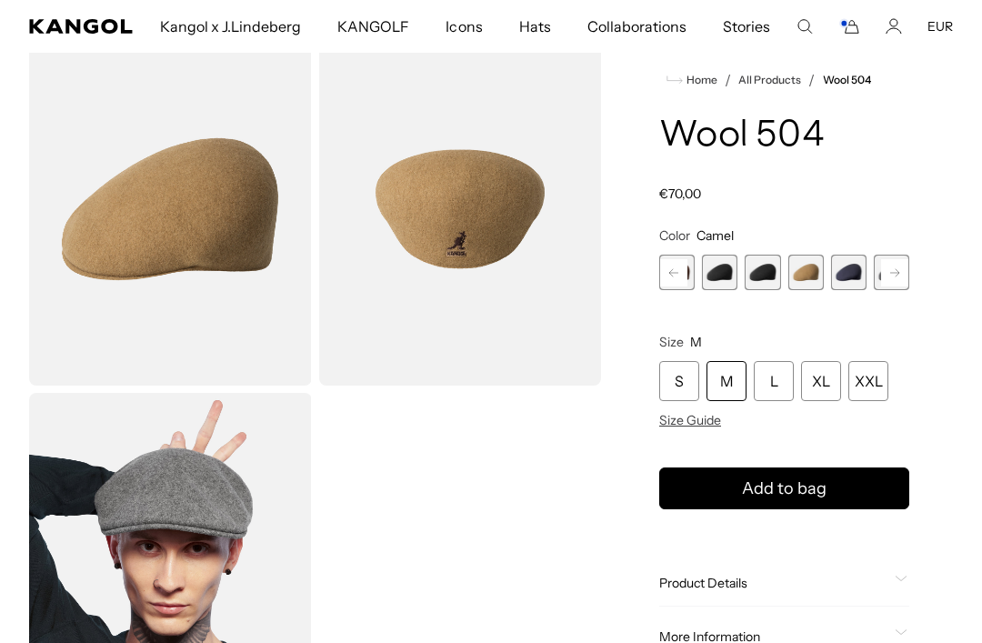
scroll to position [0, 374]
click at [681, 377] on div "S" at bounding box center [679, 381] width 40 height 40
click at [858, 483] on button "Add to bag" at bounding box center [784, 488] width 250 height 42
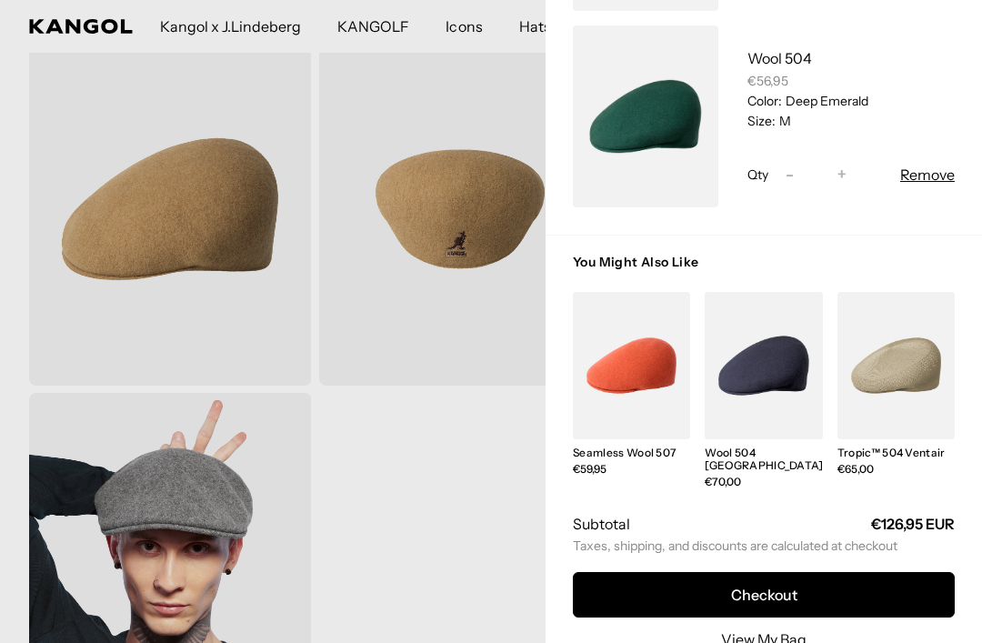
click at [666, 375] on link "My Bag" at bounding box center [631, 365] width 117 height 147
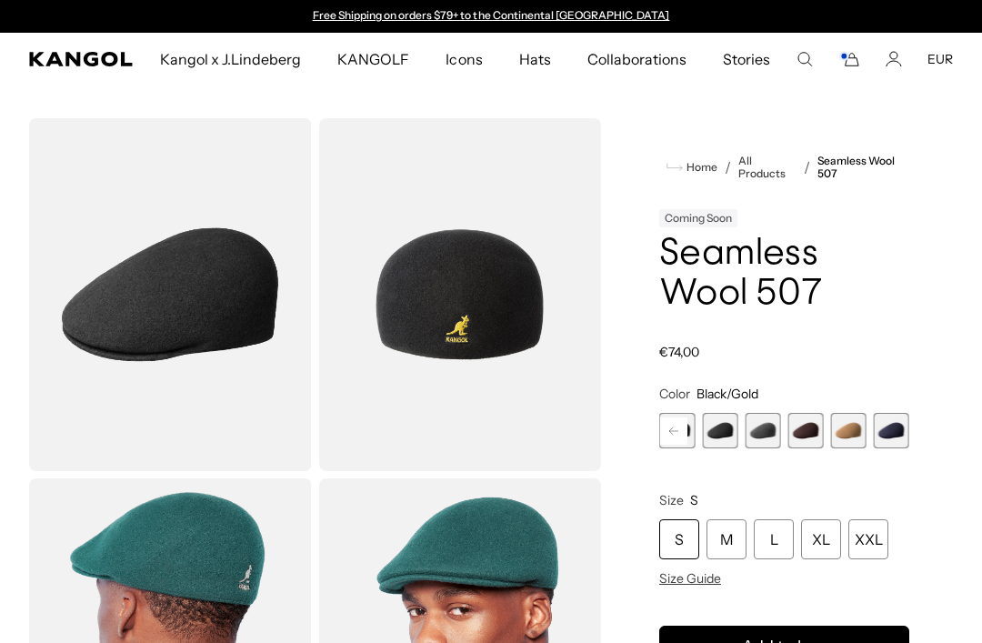
click at [846, 432] on span "8 of 9" at bounding box center [848, 430] width 35 height 35
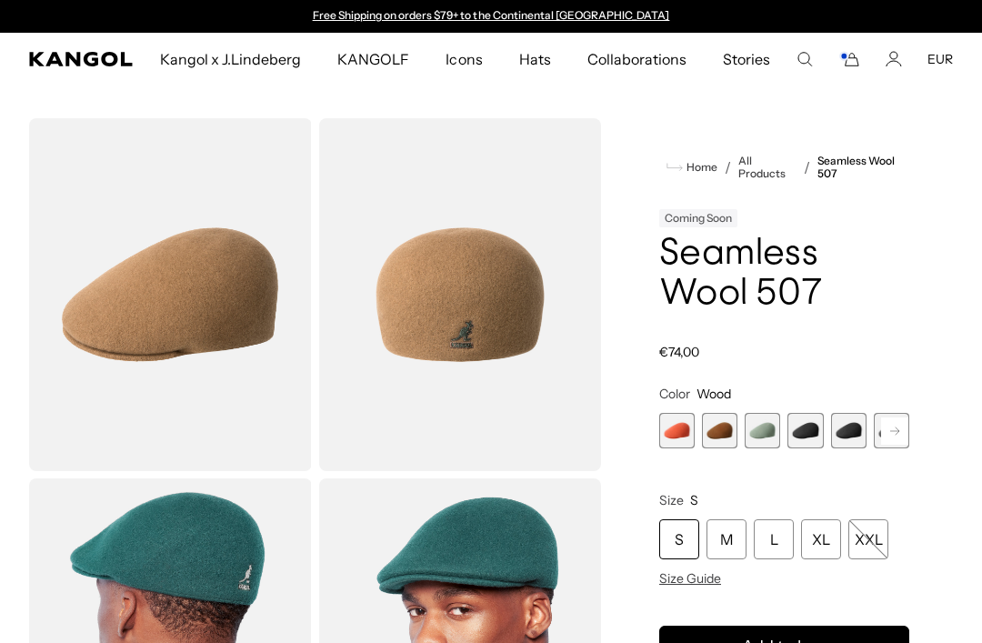
click at [814, 426] on span "4 of 9" at bounding box center [804, 430] width 35 height 35
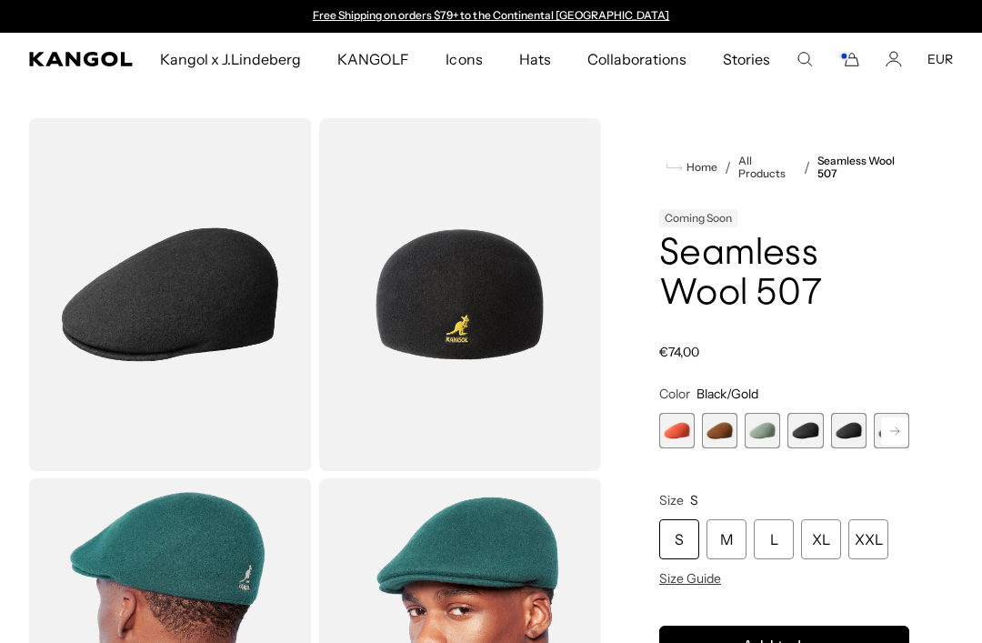
scroll to position [0, 374]
click at [713, 418] on span "2 of 9" at bounding box center [719, 430] width 35 height 35
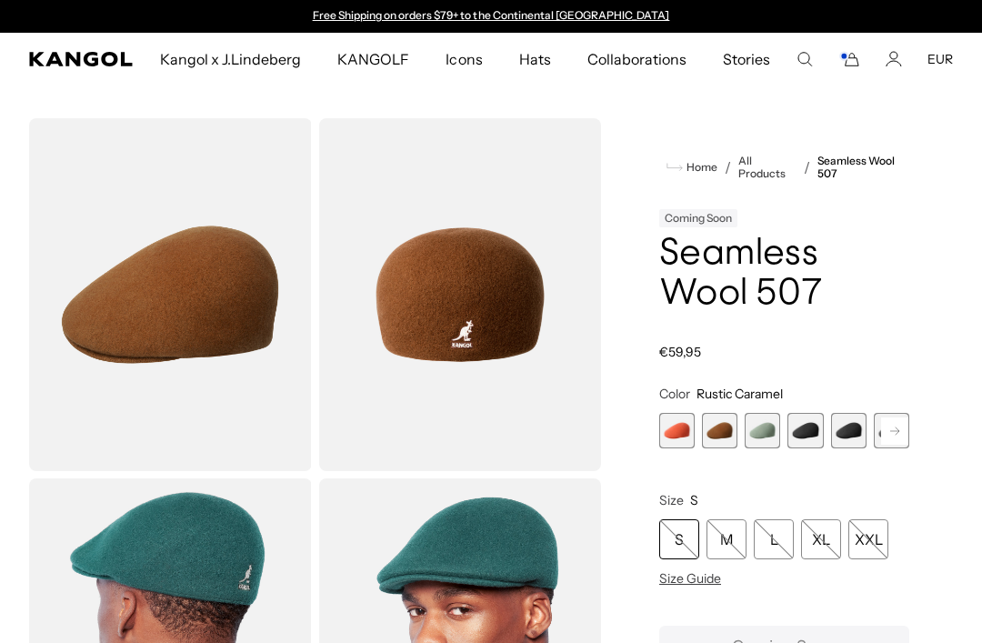
click at [753, 426] on span "3 of 9" at bounding box center [761, 430] width 35 height 35
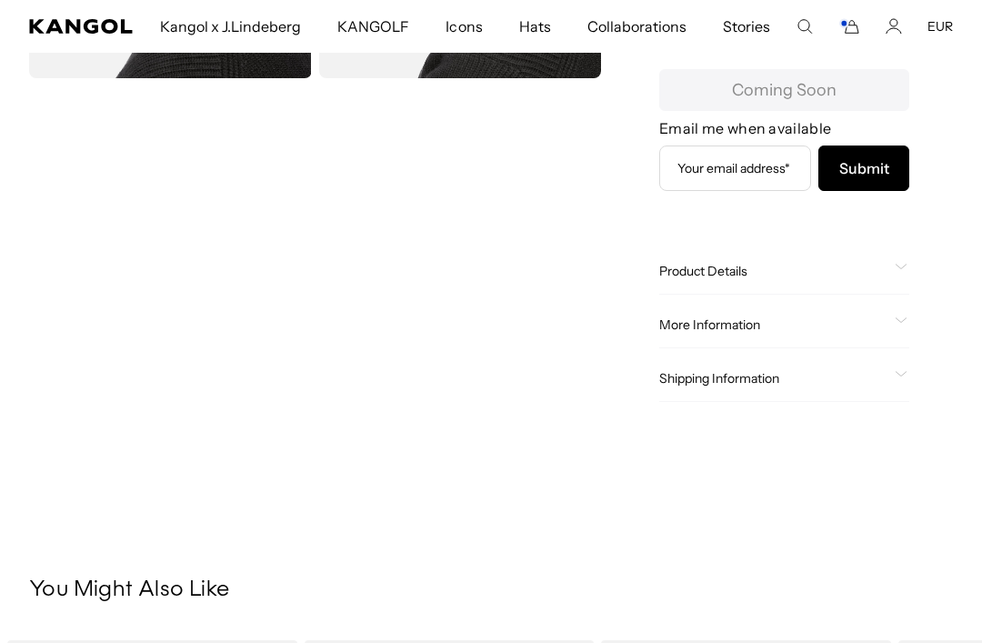
scroll to position [771, 0]
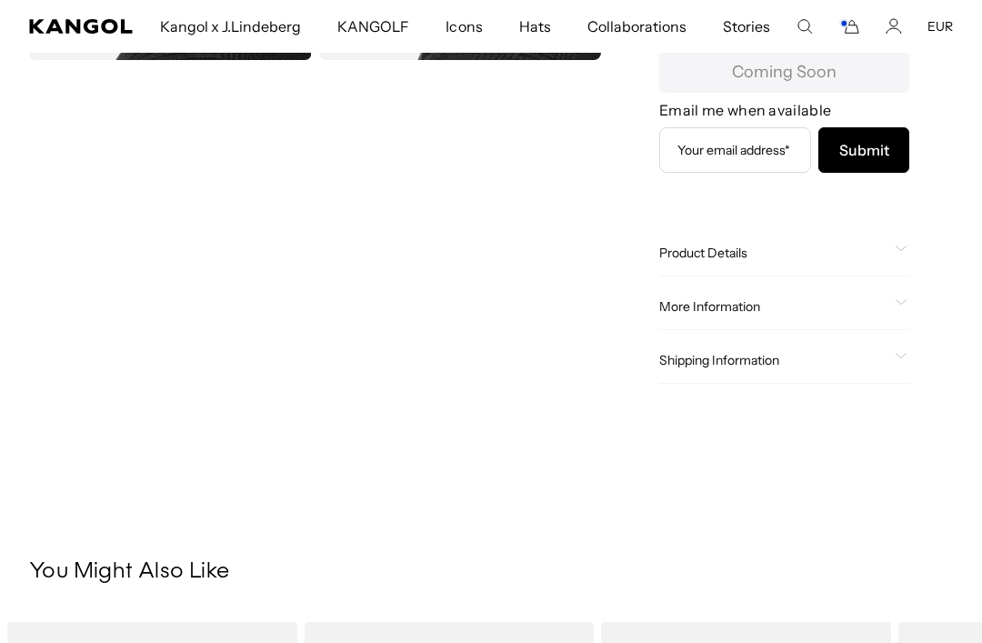
click at [109, 267] on video "Gallery Viewer" at bounding box center [170, 243] width 283 height 353
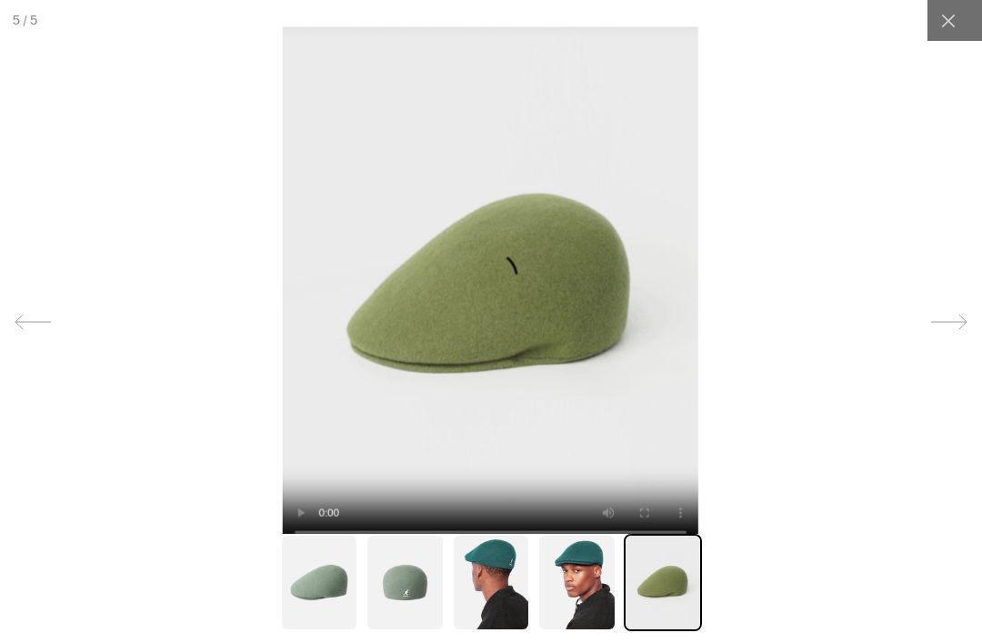
scroll to position [0, 374]
click at [947, 15] on icon at bounding box center [948, 21] width 18 height 18
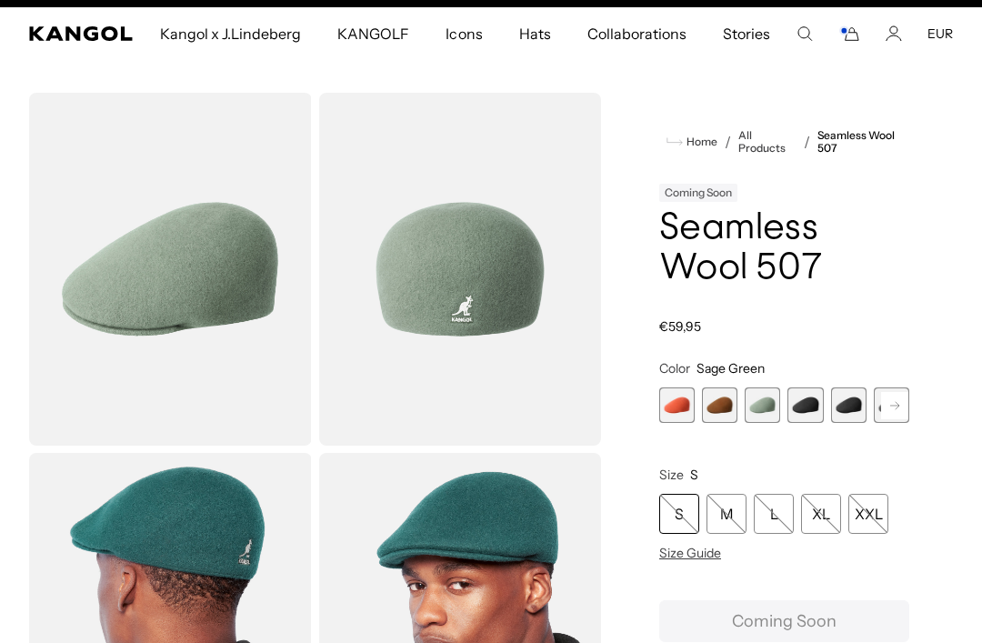
scroll to position [0, 0]
click at [727, 401] on span "2 of 9" at bounding box center [719, 404] width 35 height 35
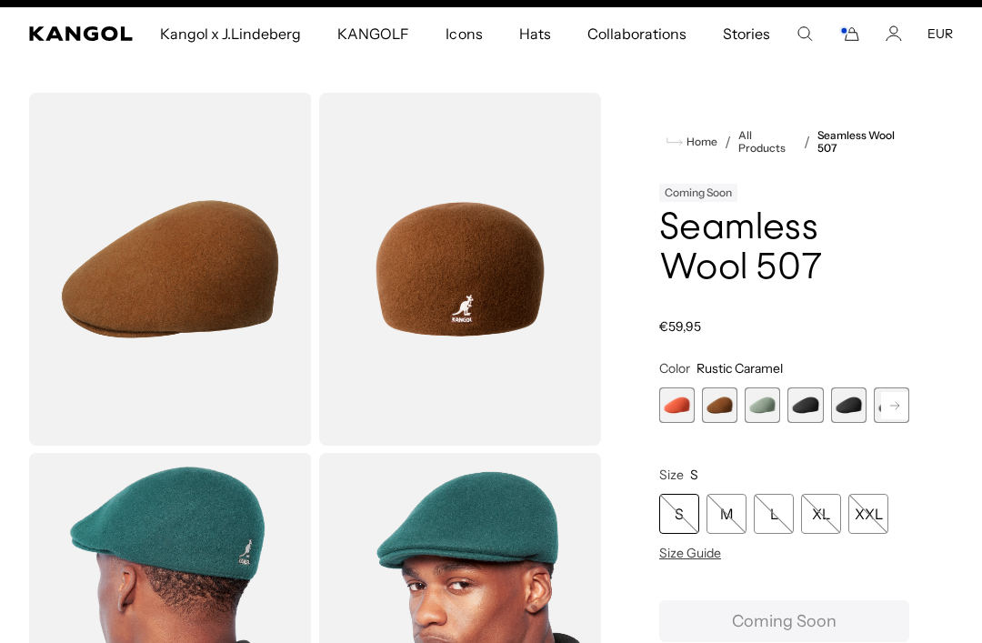
scroll to position [0, 374]
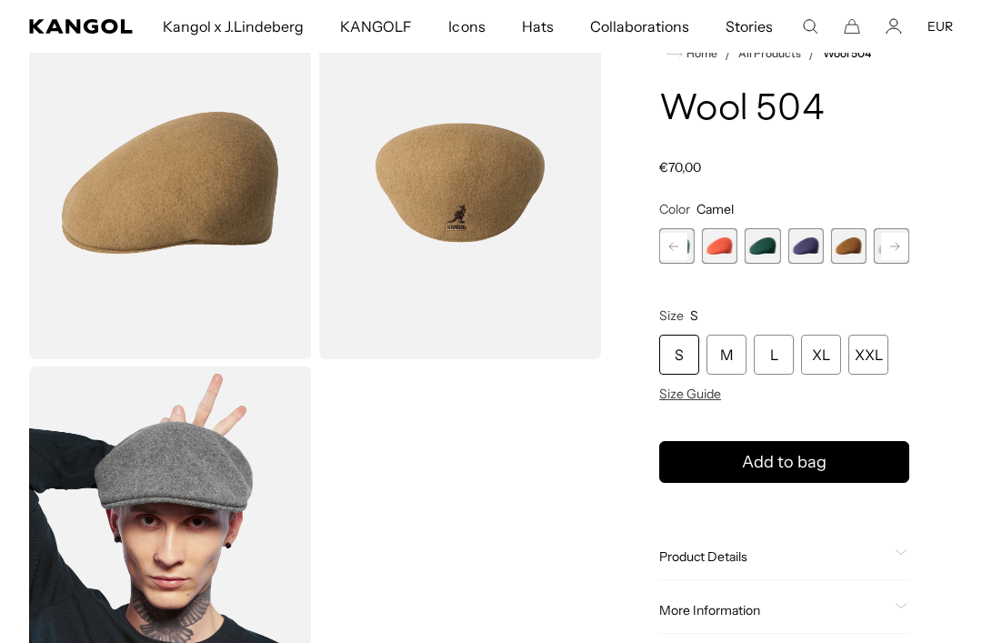
click at [847, 241] on span "6 of 21" at bounding box center [848, 245] width 35 height 35
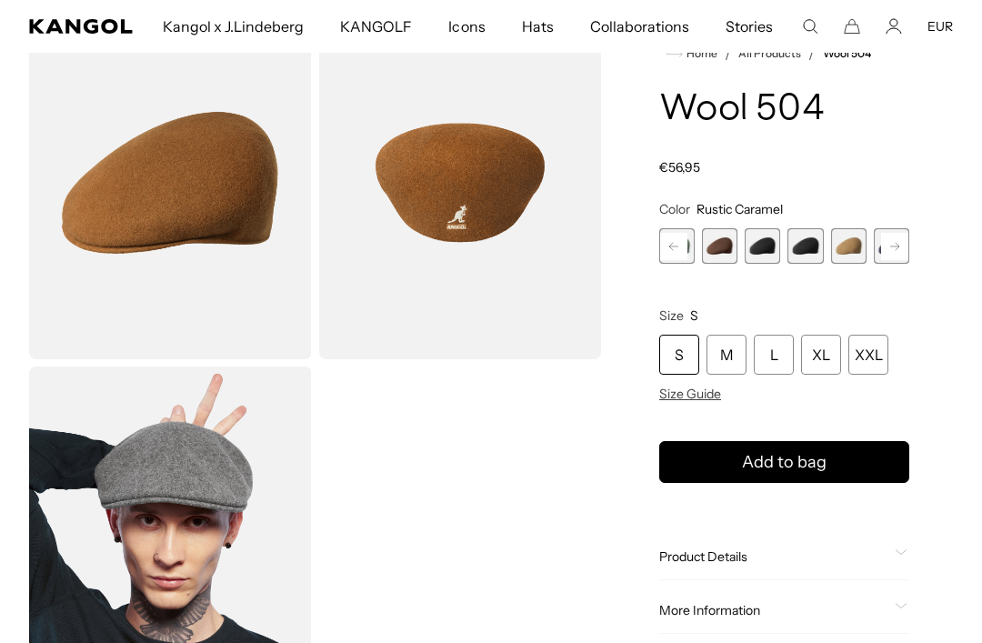
click at [773, 240] on span "9 of 21" at bounding box center [761, 245] width 35 height 35
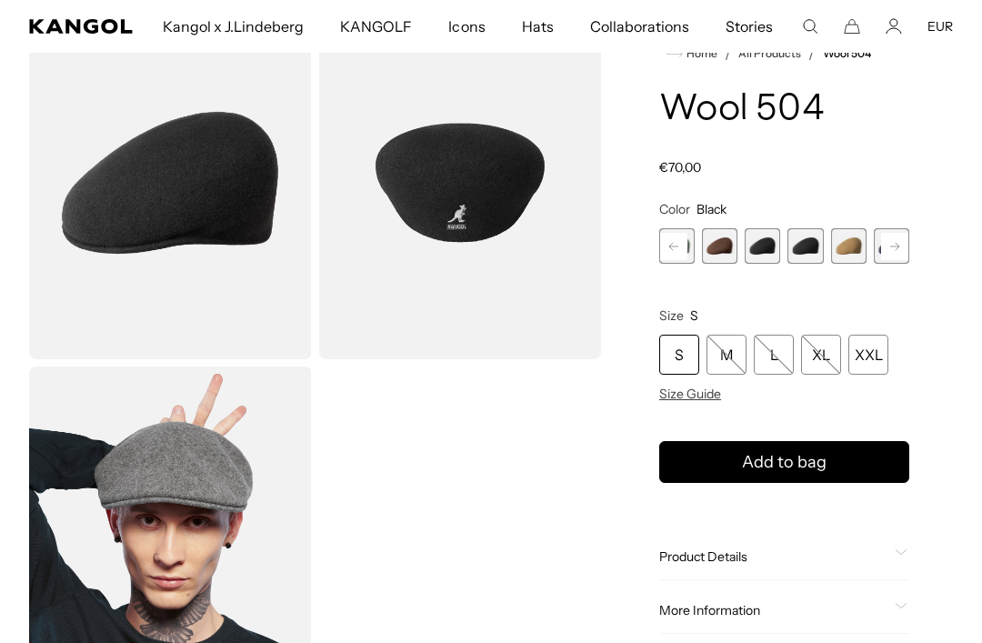
scroll to position [0, 374]
click at [802, 242] on span "10 of 21" at bounding box center [804, 245] width 35 height 35
click at [892, 244] on span "21 of 21" at bounding box center [890, 245] width 35 height 35
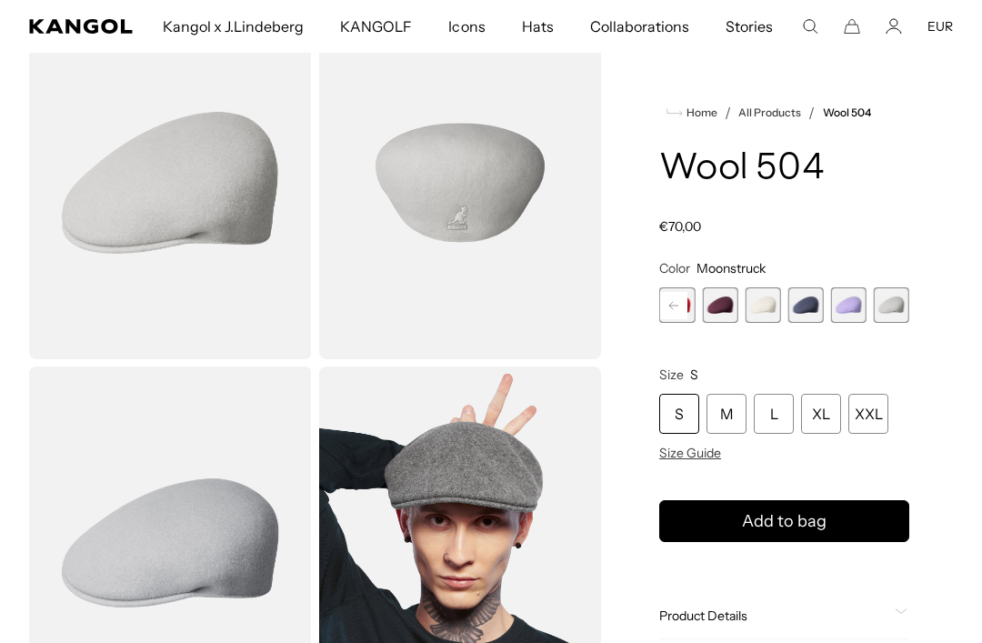
click at [757, 309] on span "18 of 21" at bounding box center [761, 304] width 35 height 35
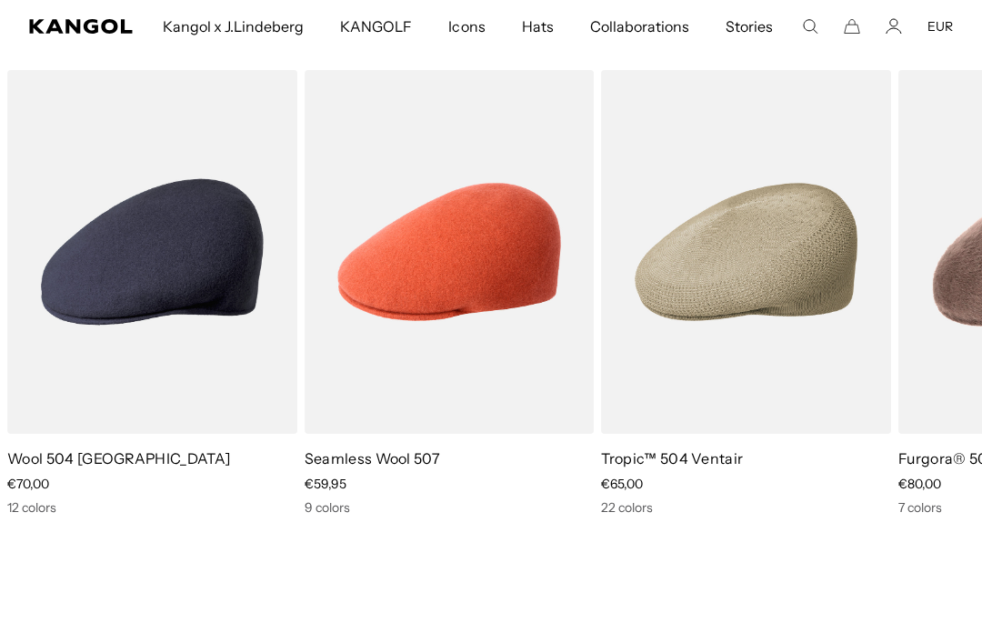
scroll to position [0, 374]
click at [0, 0] on img "1 of 5" at bounding box center [0, 0] width 0 height 0
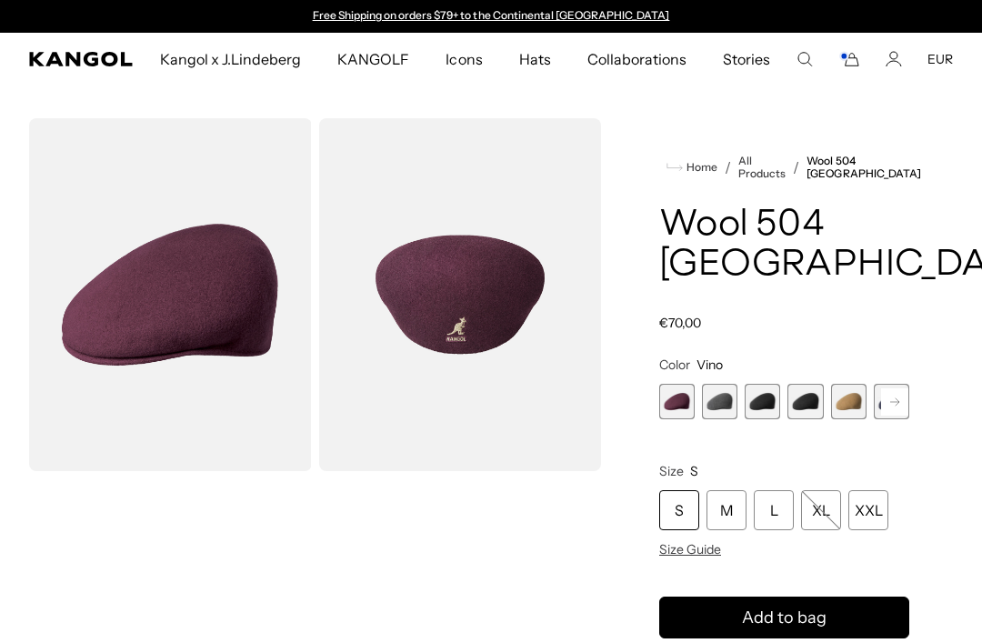
click at [714, 384] on span "2 of 12" at bounding box center [719, 401] width 35 height 35
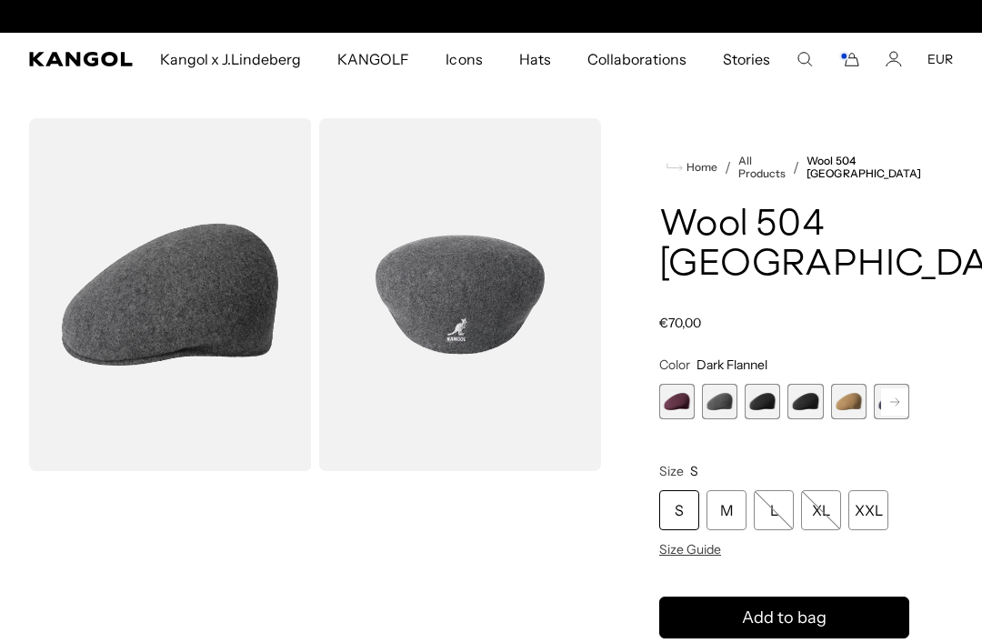
scroll to position [0, 374]
click at [762, 384] on span "3 of 12" at bounding box center [761, 401] width 35 height 35
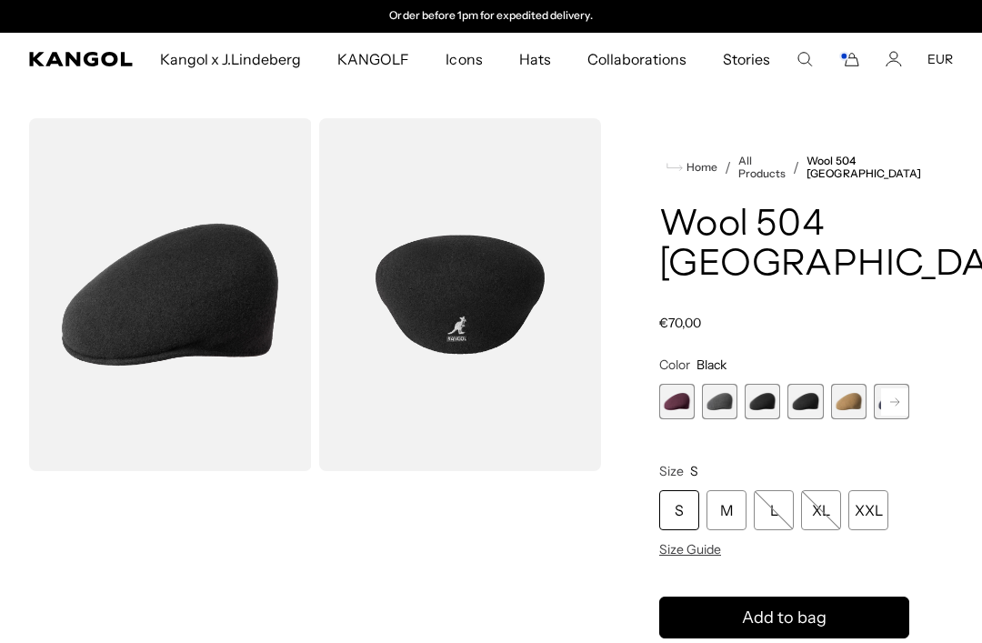
click at [794, 384] on span "4 of 12" at bounding box center [804, 401] width 35 height 35
click at [842, 384] on span "5 of 12" at bounding box center [848, 401] width 35 height 35
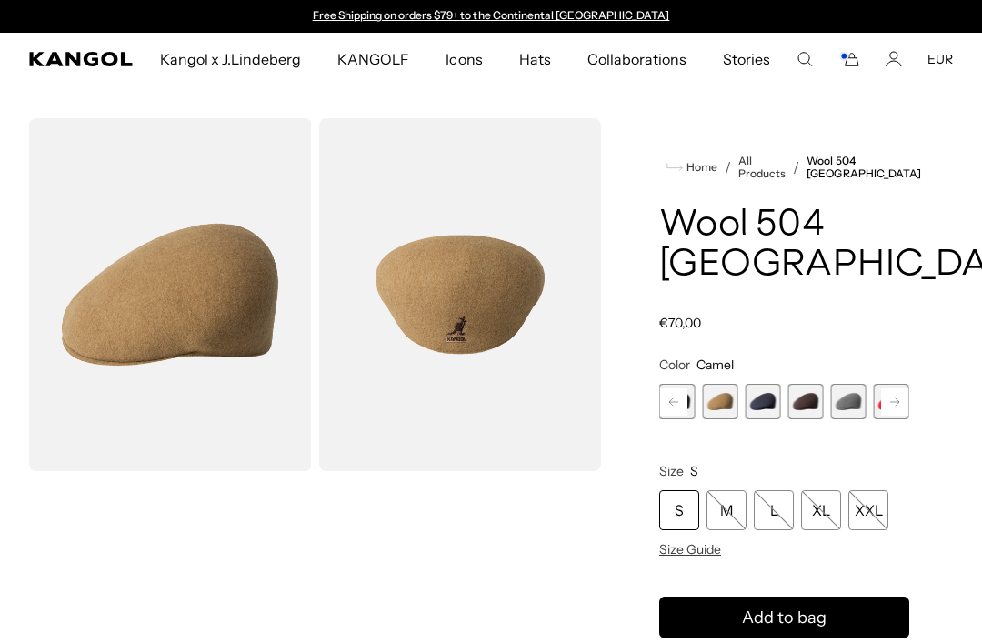
click at [765, 384] on span "6 of 12" at bounding box center [761, 401] width 35 height 35
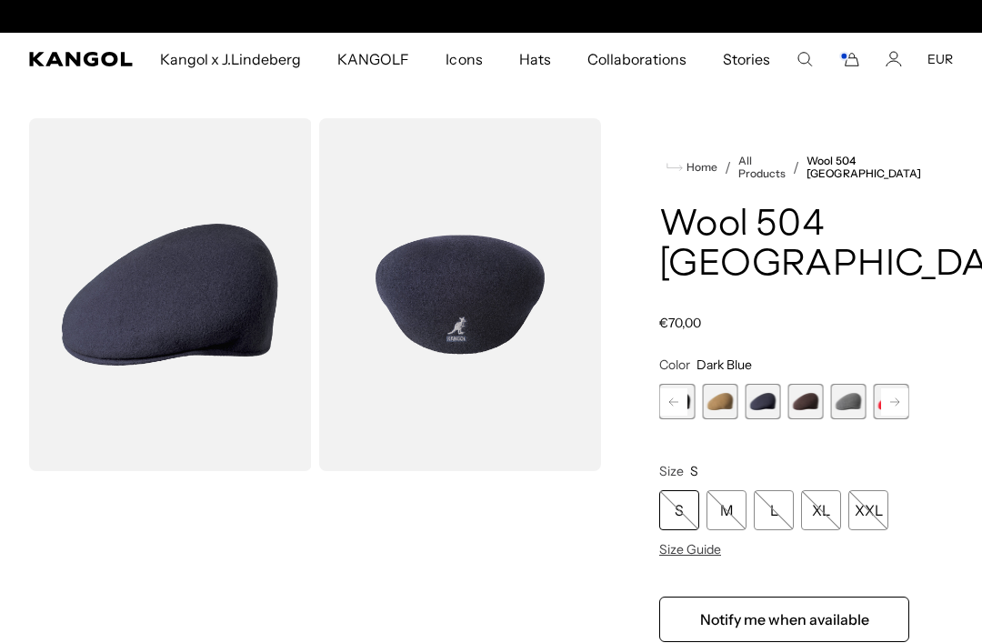
scroll to position [0, 374]
click at [814, 384] on span "7 of 12" at bounding box center [804, 401] width 35 height 35
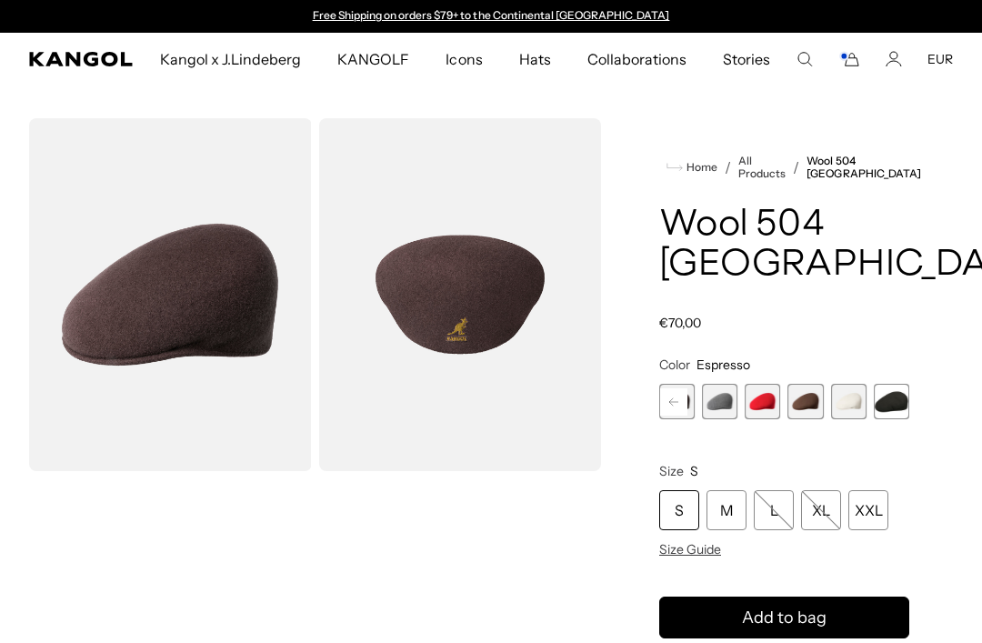
click at [730, 384] on span "8 of 12" at bounding box center [719, 401] width 35 height 35
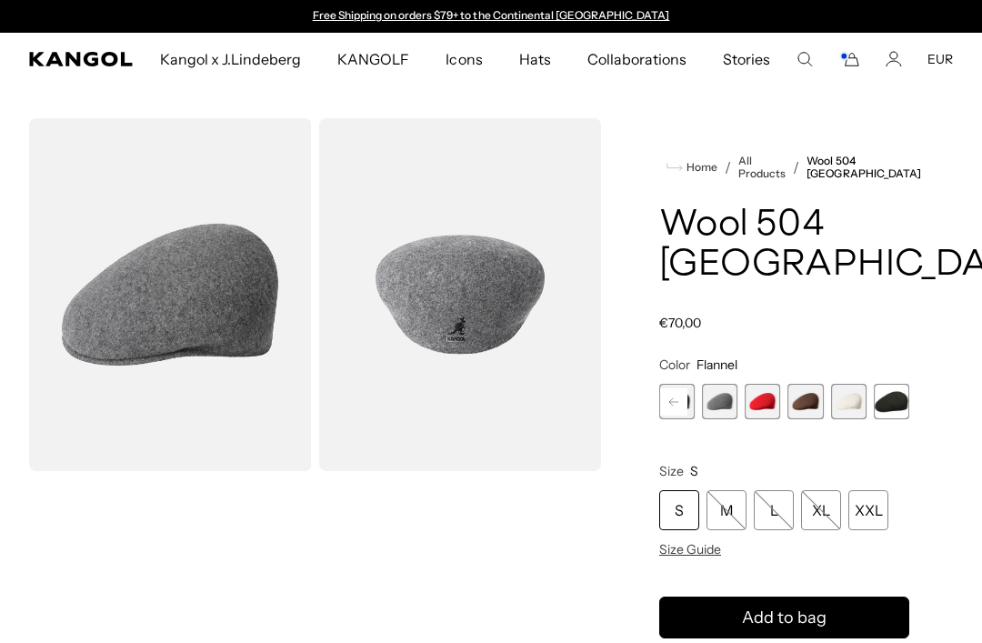
click at [767, 384] on span "9 of 12" at bounding box center [761, 401] width 35 height 35
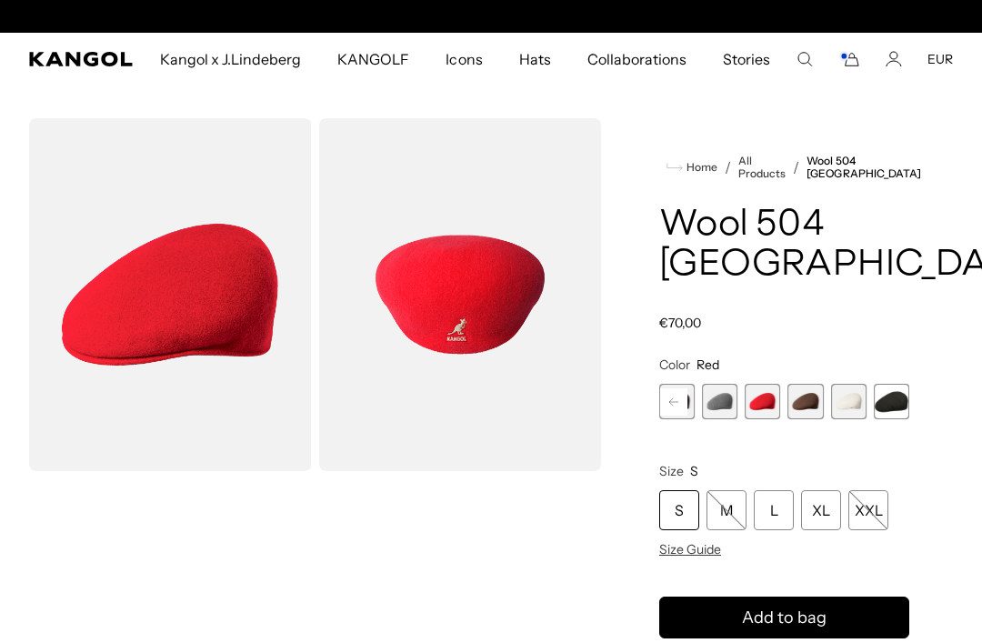
click at [807, 384] on span "10 of 12" at bounding box center [805, 401] width 35 height 35
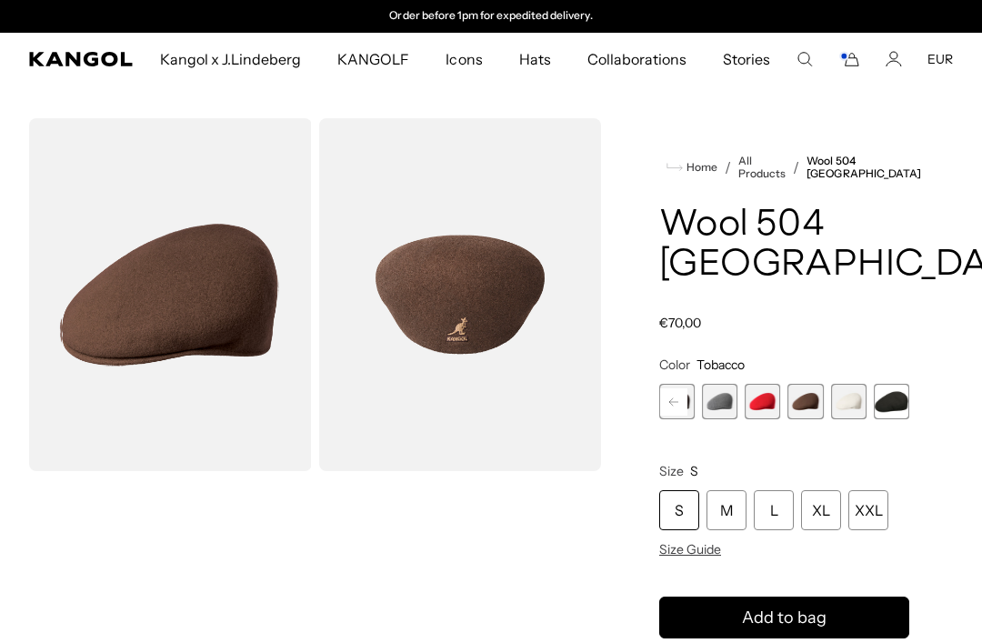
click at [855, 384] on span "11 of 12" at bounding box center [848, 401] width 35 height 35
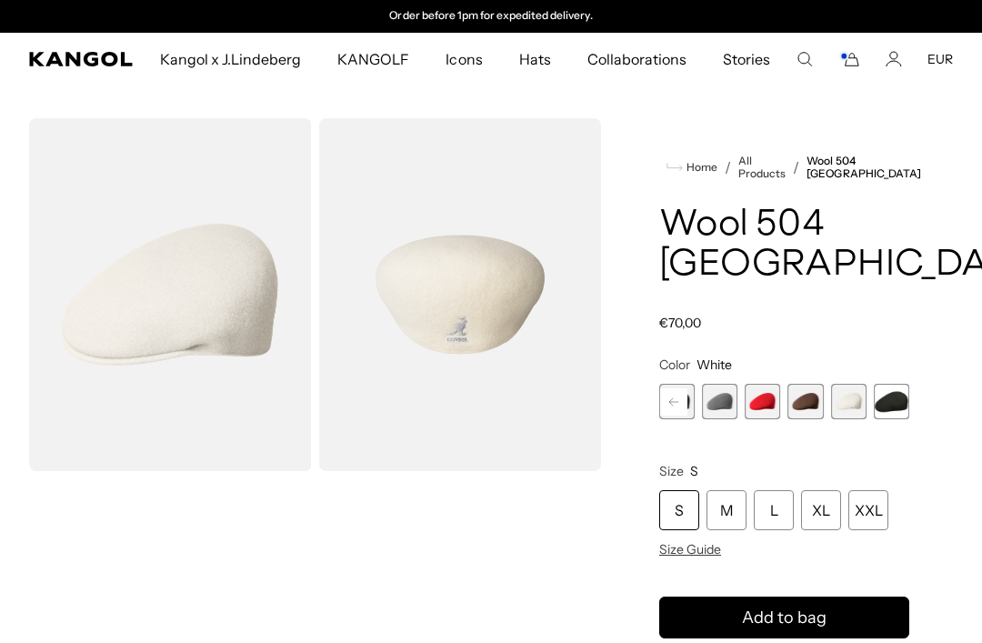
click at [887, 384] on span "12 of 12" at bounding box center [890, 401] width 35 height 35
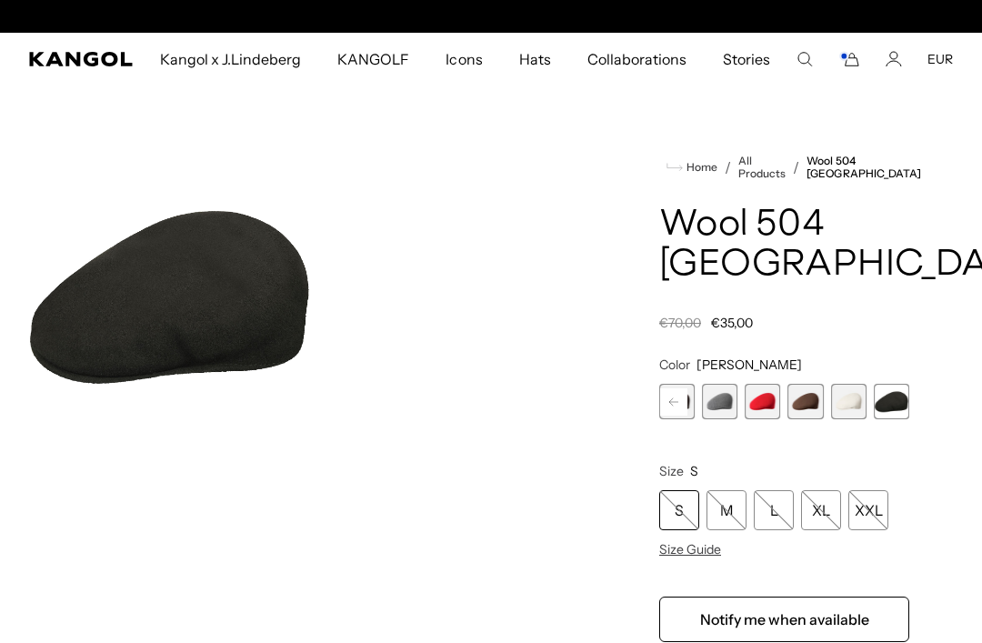
scroll to position [0, 374]
click at [850, 384] on span "5 of 12" at bounding box center [848, 401] width 35 height 35
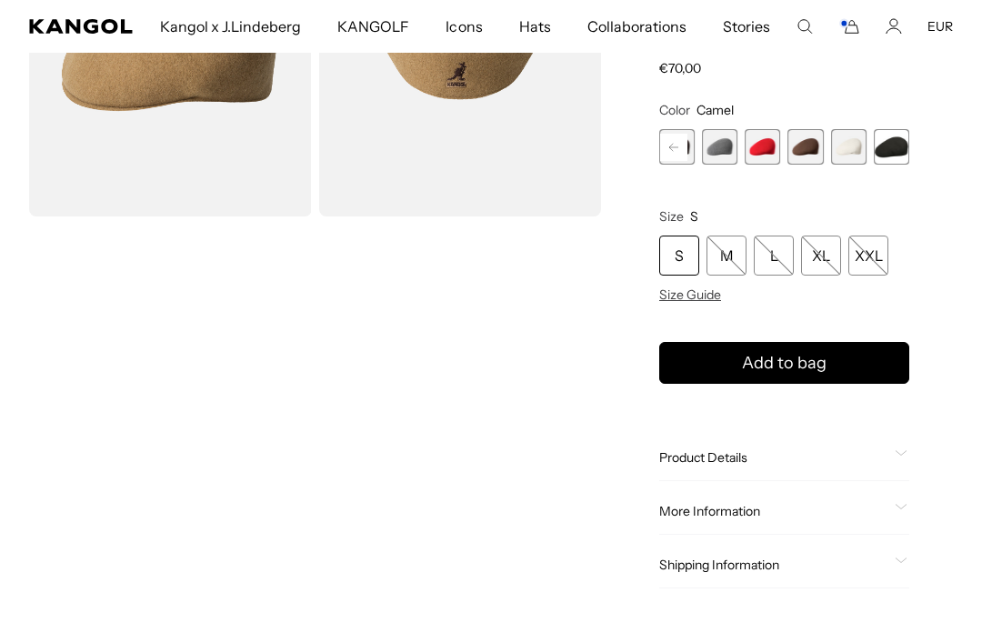
scroll to position [112, 0]
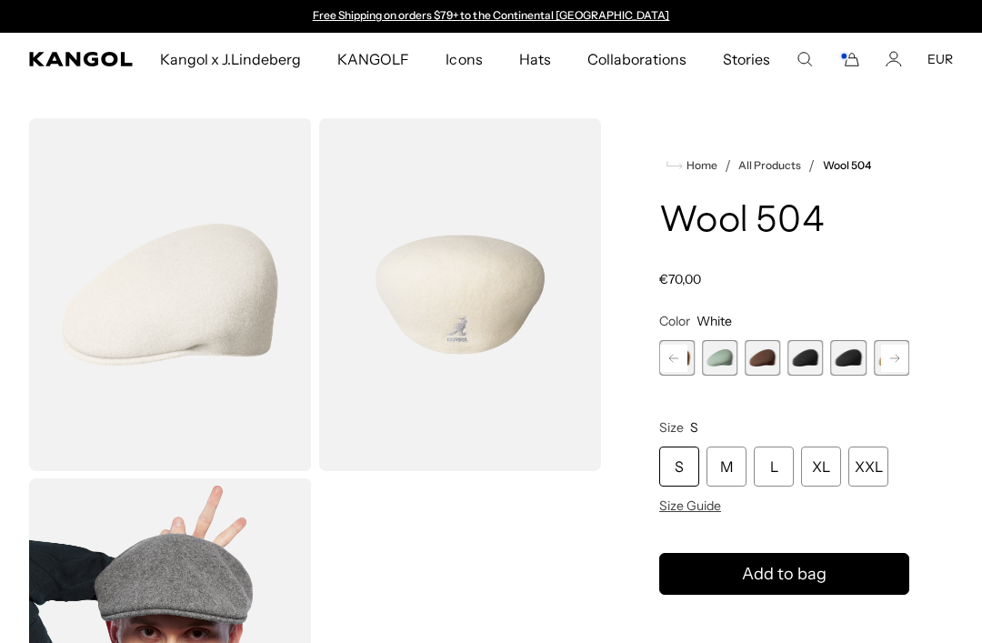
click at [683, 360] on rect at bounding box center [673, 357] width 27 height 27
click at [729, 352] on span "6 of 21" at bounding box center [719, 357] width 35 height 35
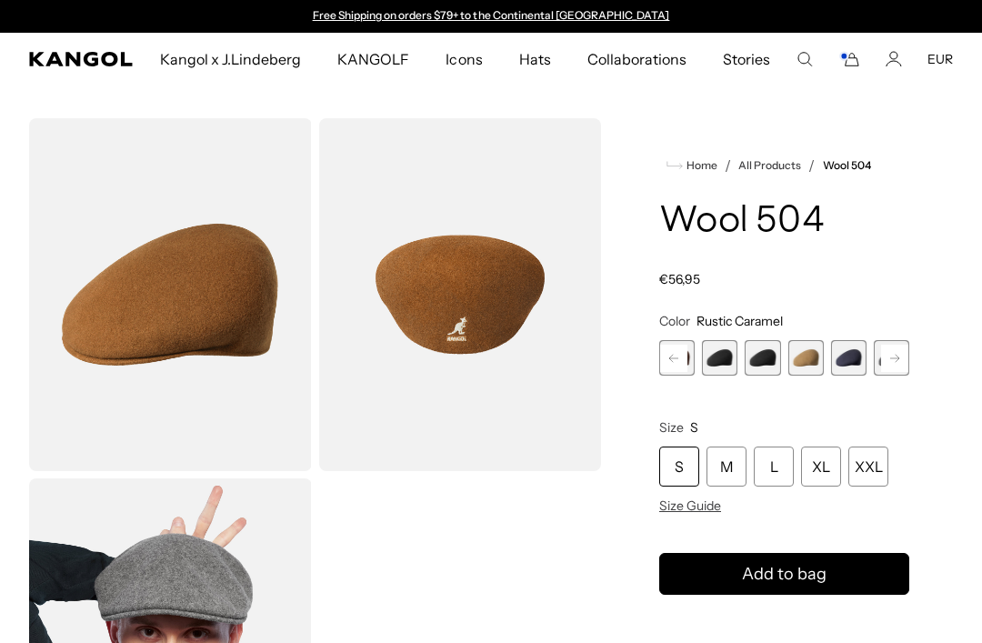
click at [820, 357] on span "11 of 21" at bounding box center [804, 357] width 35 height 35
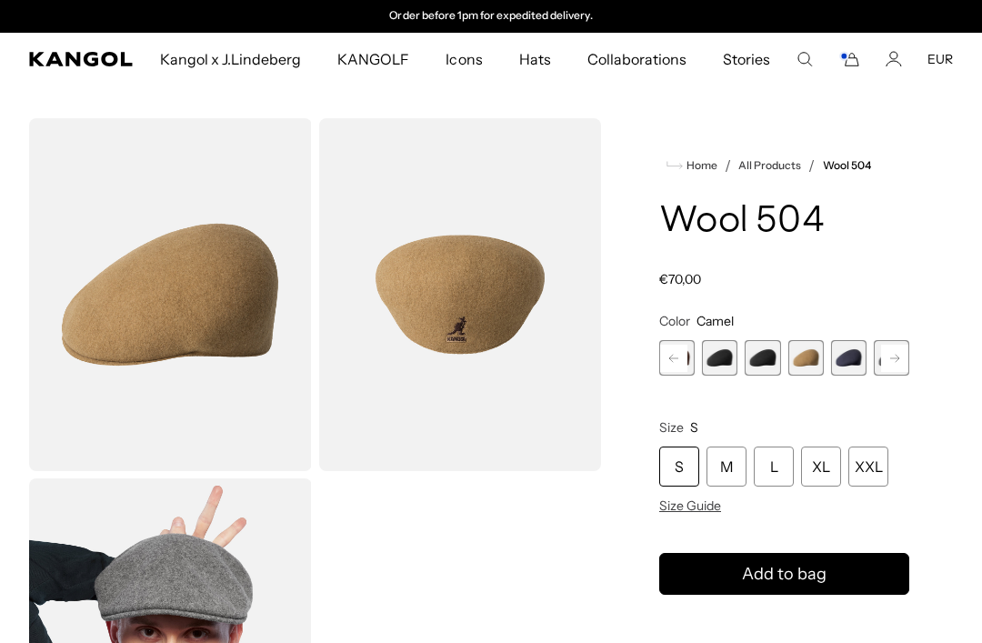
click at [845, 55] on rect "Cart" at bounding box center [843, 56] width 7 height 7
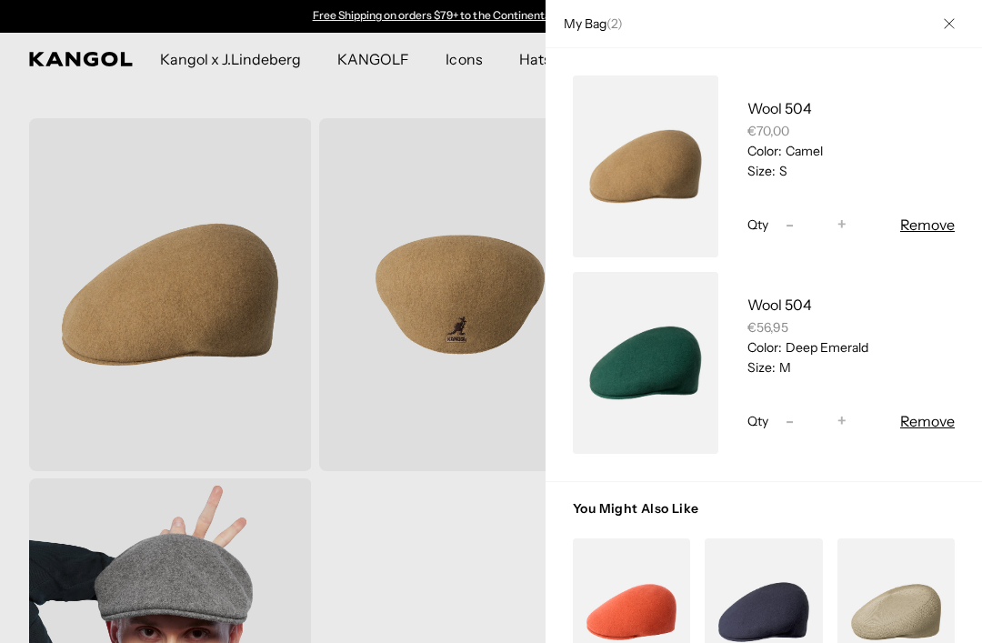
click at [946, 22] on icon "Close" at bounding box center [948, 23] width 11 height 11
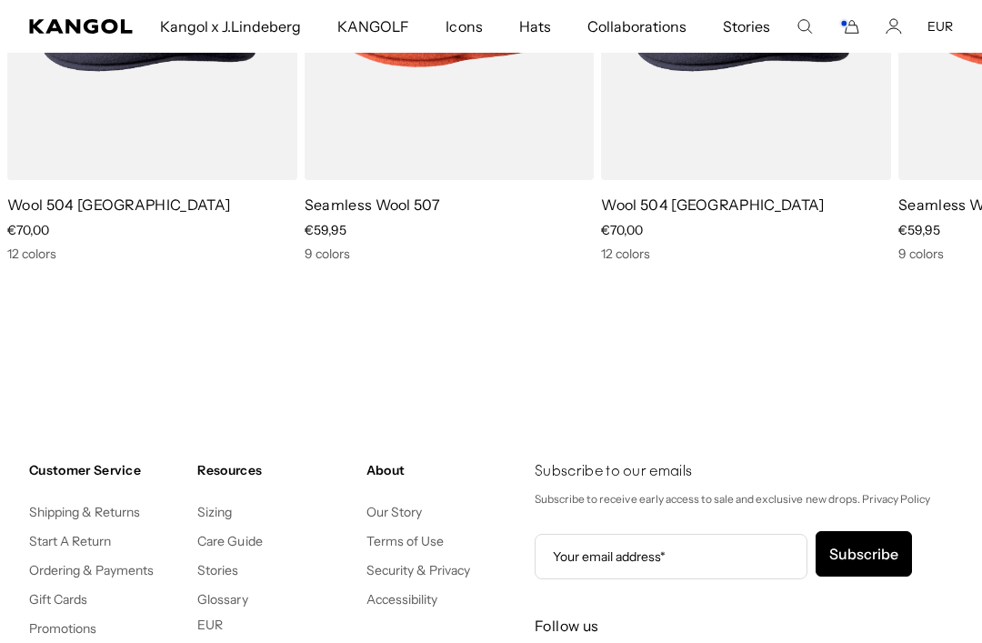
scroll to position [1915, 0]
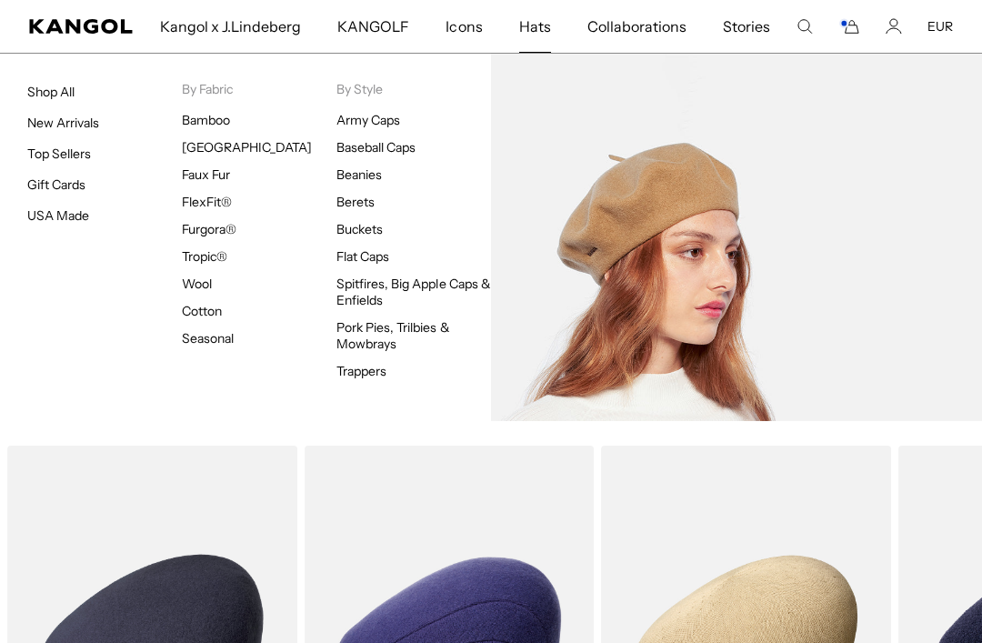
click at [361, 102] on li "By Style Army Caps Baseball Caps Beanies Berets Buckets Flat Caps Spitfires, Bi…" at bounding box center [413, 233] width 155 height 305
click at [359, 121] on link "Army Caps" at bounding box center [368, 120] width 64 height 16
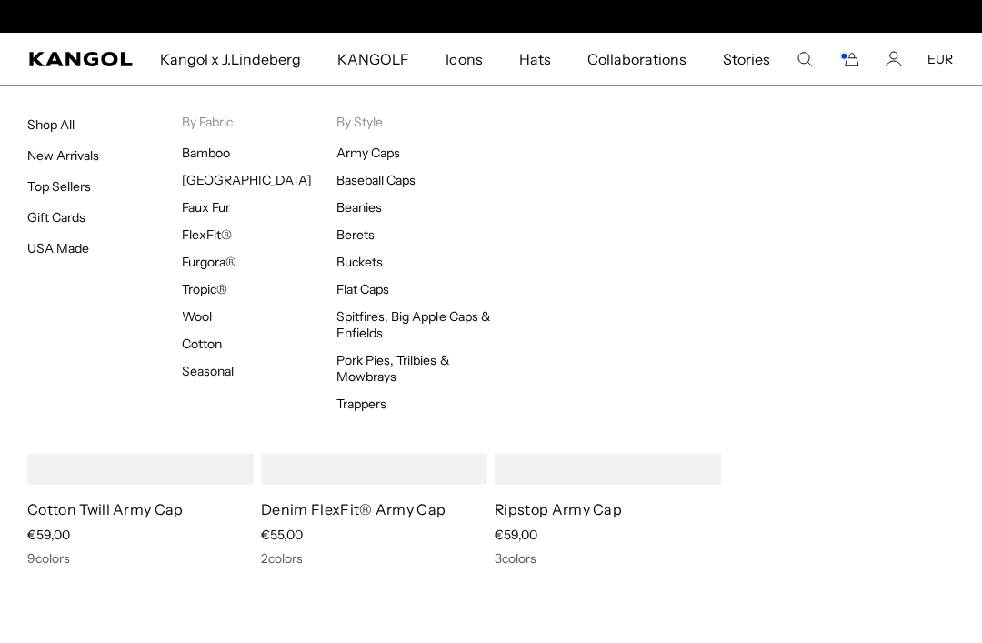
scroll to position [0, 374]
click at [56, 125] on link "Shop All" at bounding box center [50, 124] width 47 height 16
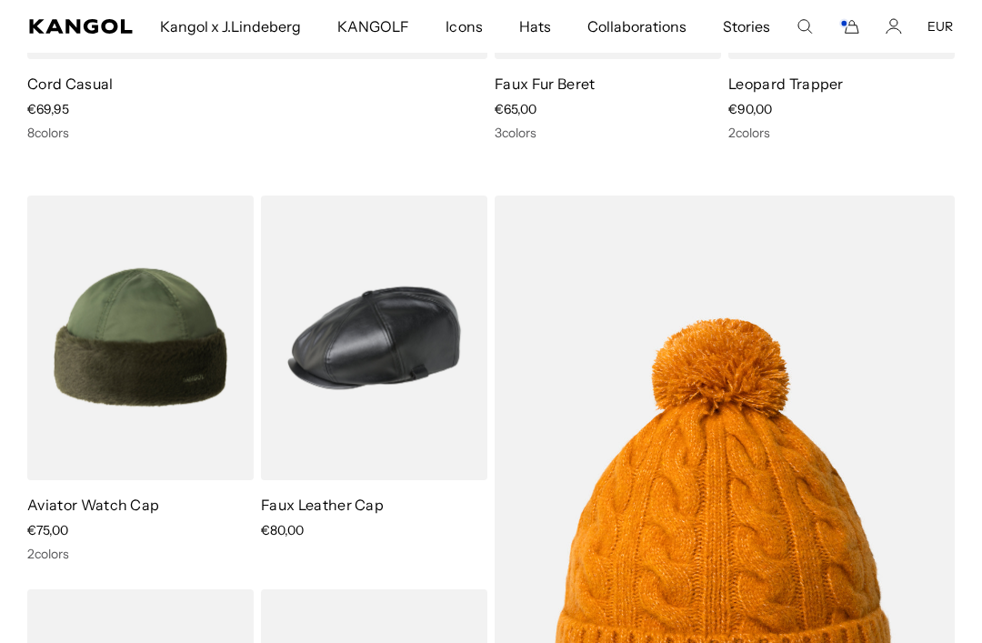
scroll to position [0, 374]
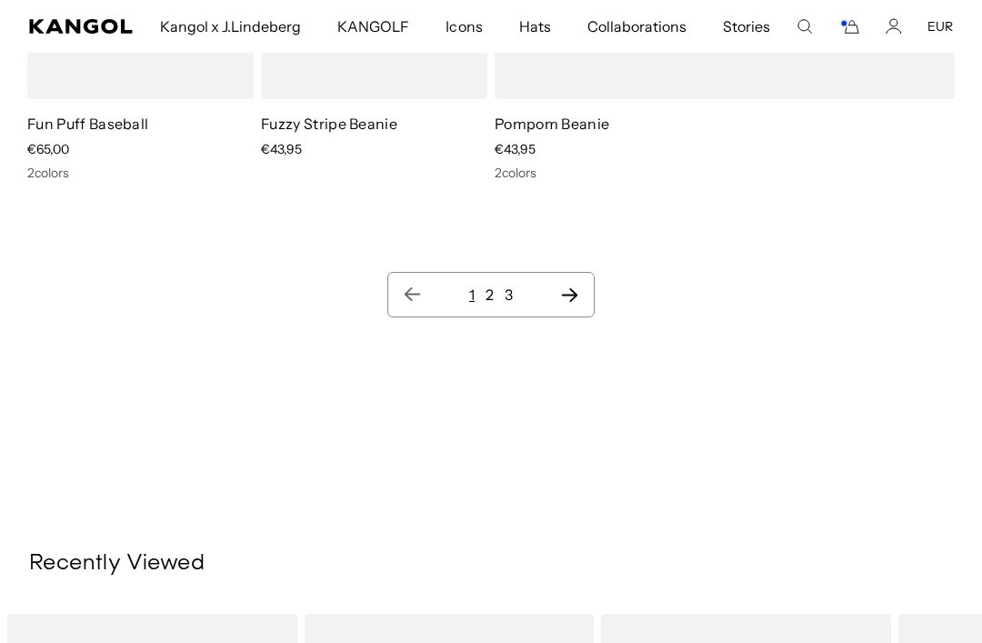
click at [564, 299] on icon "Next page" at bounding box center [569, 294] width 19 height 18
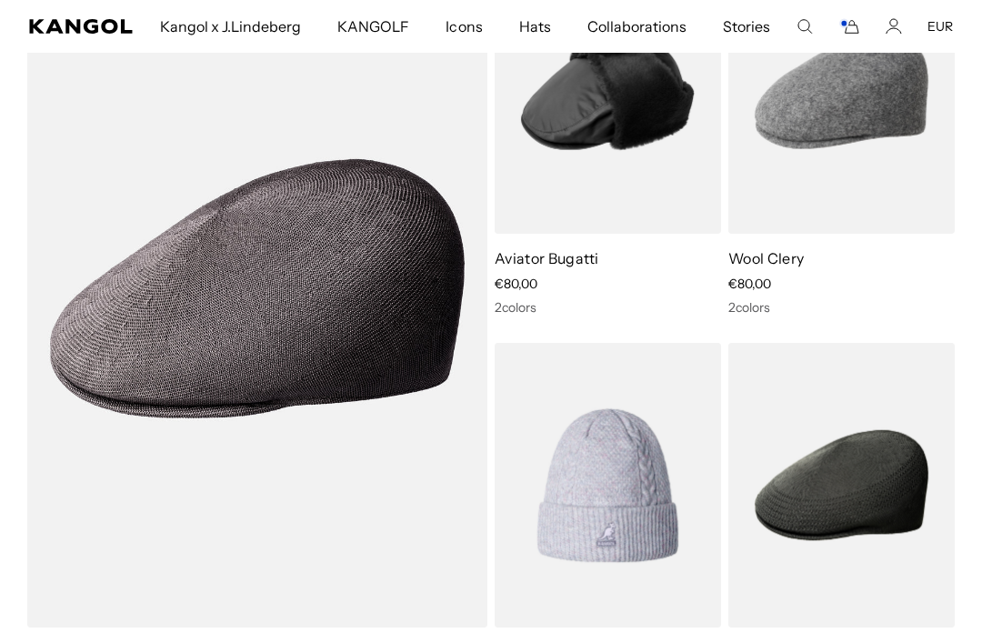
scroll to position [0, 374]
click at [0, 0] on img at bounding box center [0, 0] width 0 height 0
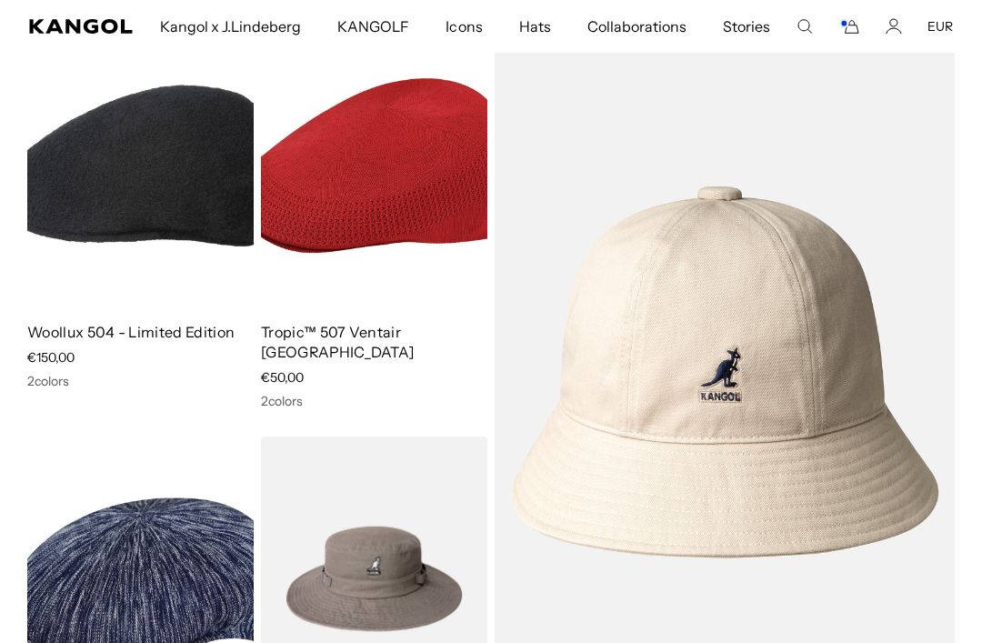
scroll to position [6660, 0]
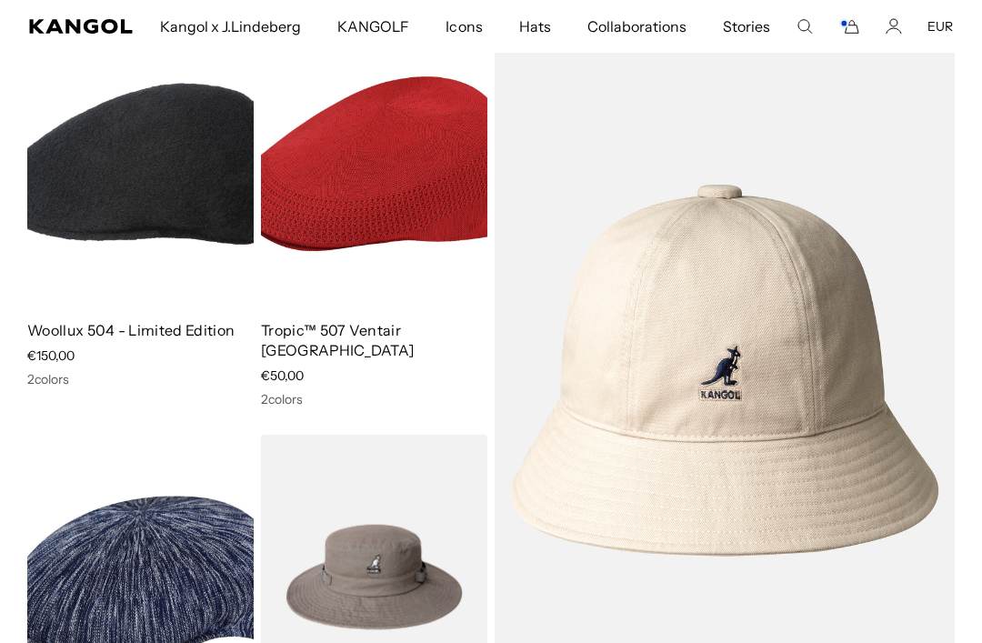
click at [0, 0] on img at bounding box center [0, 0] width 0 height 0
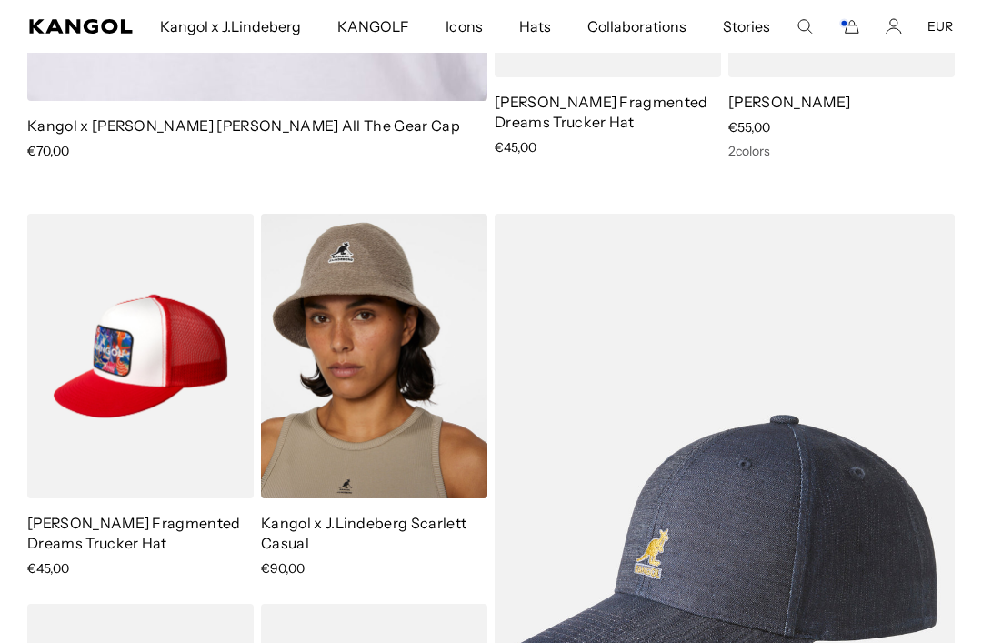
scroll to position [0, 374]
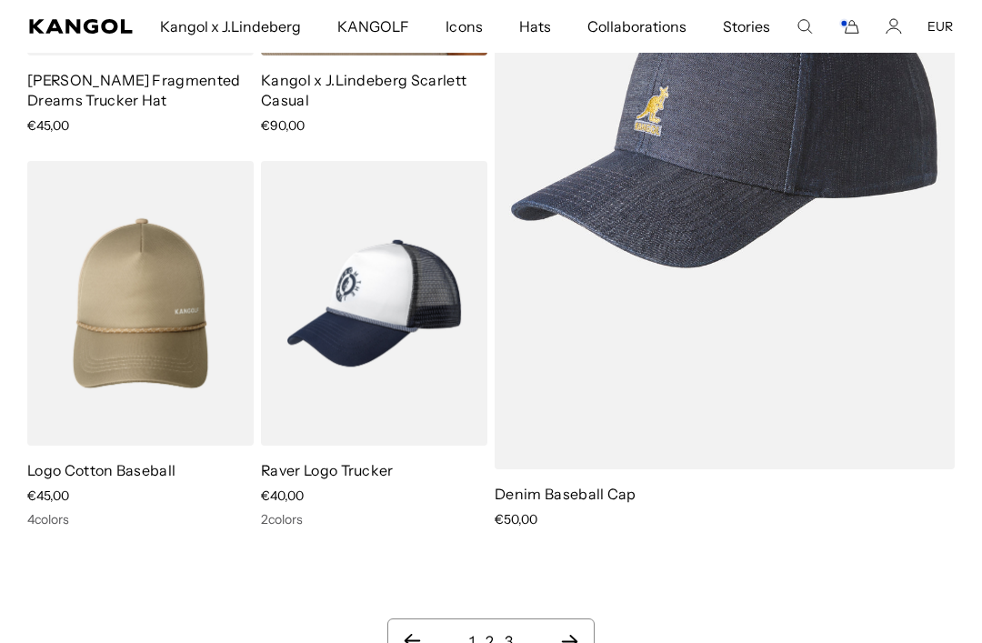
click at [565, 632] on icon "Next page" at bounding box center [569, 641] width 19 height 18
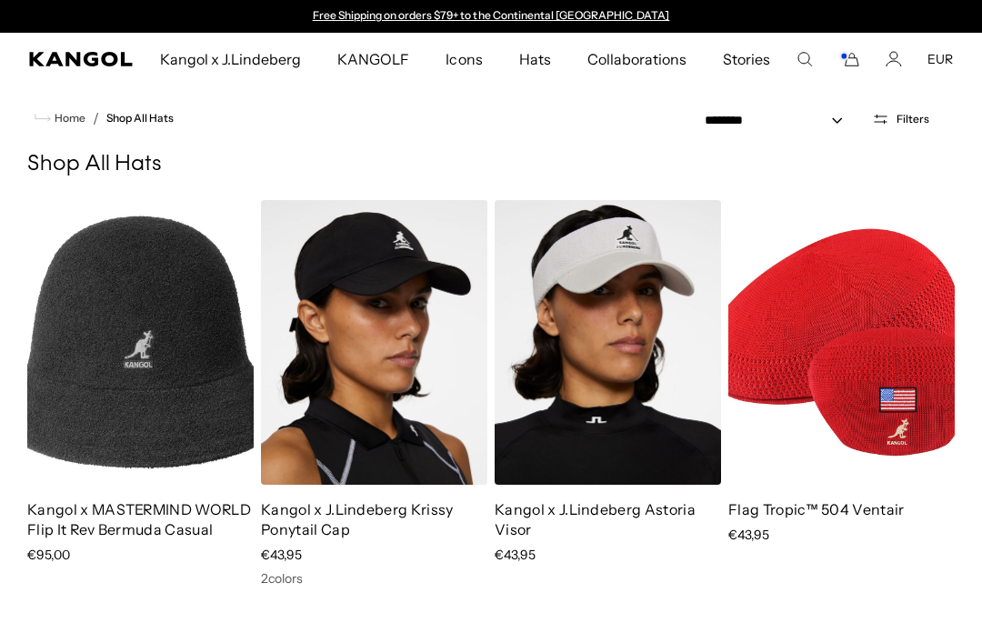
click at [843, 54] on rect "Cart" at bounding box center [843, 56] width 7 height 7
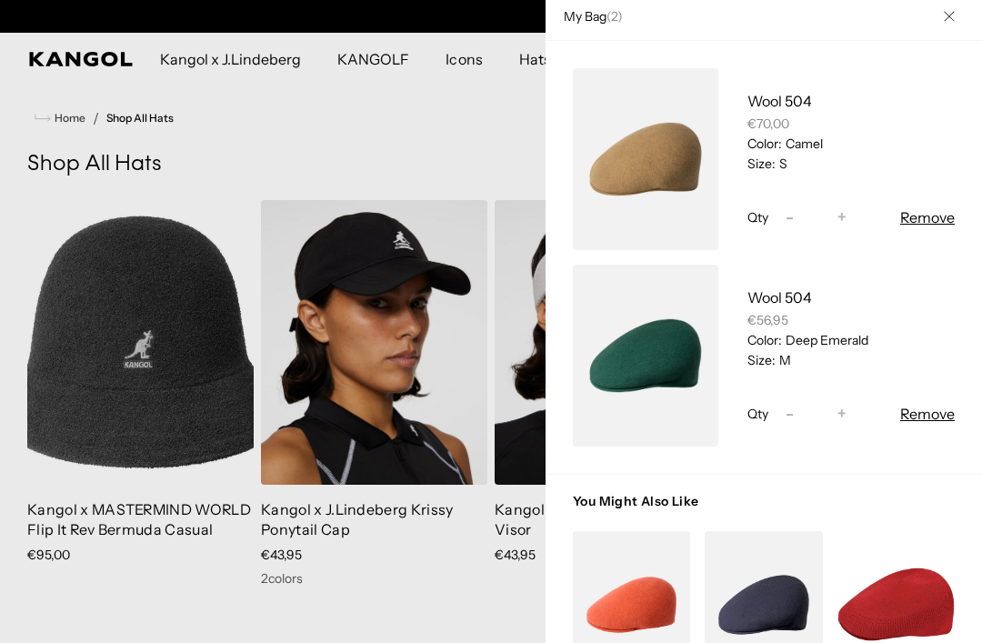
scroll to position [0, 374]
click at [931, 413] on button "Remove" at bounding box center [927, 414] width 55 height 22
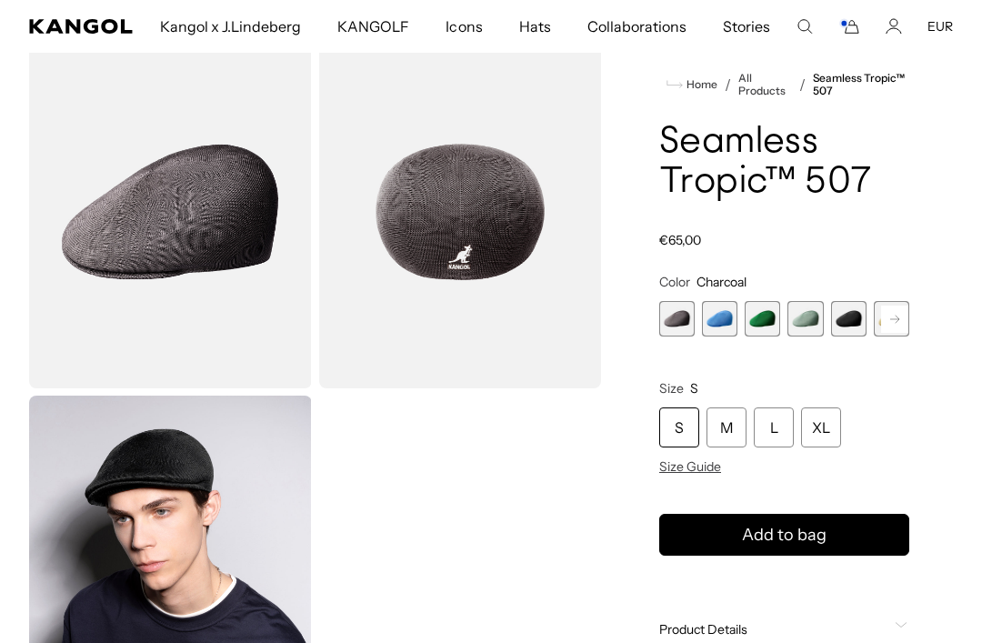
scroll to position [84, 0]
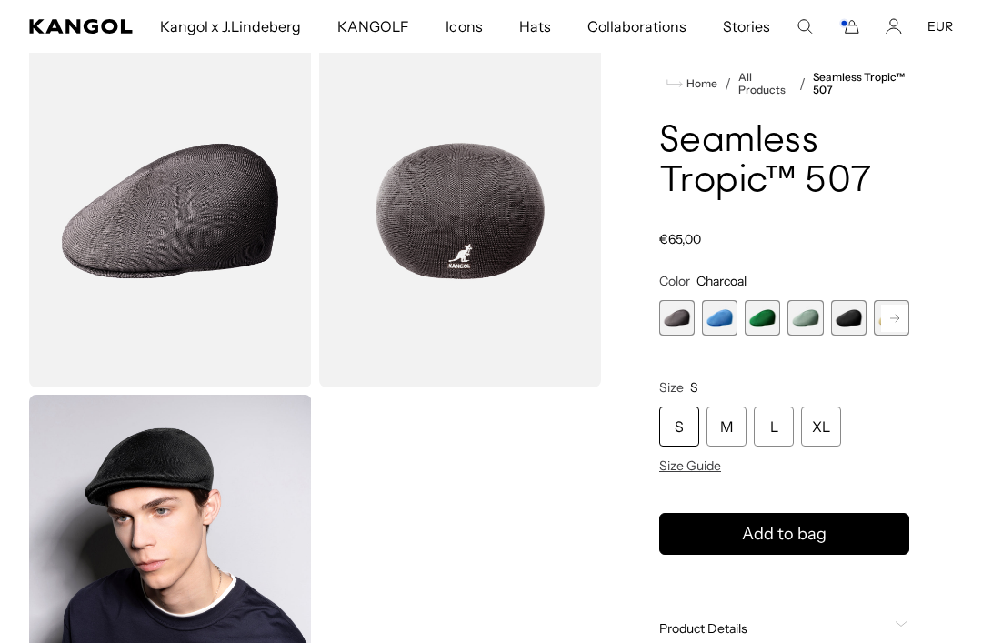
click at [775, 316] on span "3 of 12" at bounding box center [761, 317] width 35 height 35
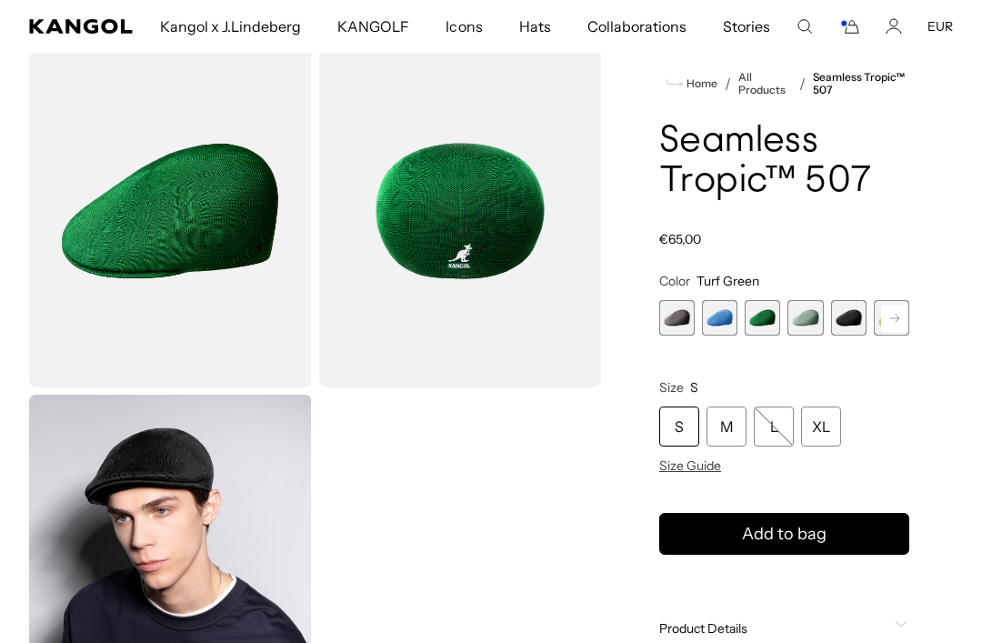
scroll to position [0, 374]
click at [803, 319] on span "4 of 12" at bounding box center [804, 317] width 35 height 35
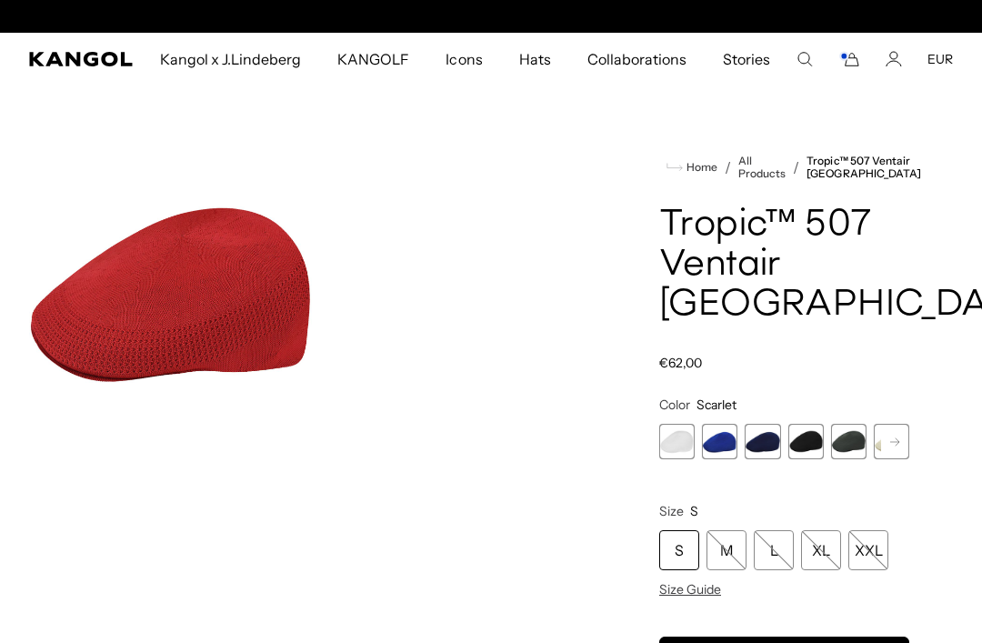
scroll to position [0, 374]
click at [888, 424] on span "7 of 7" at bounding box center [890, 441] width 35 height 35
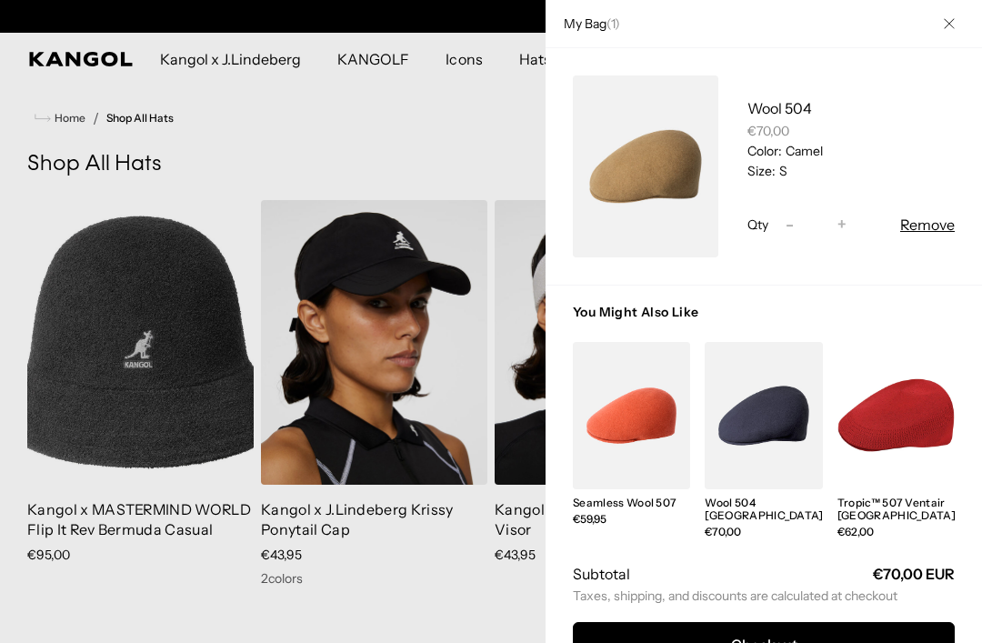
scroll to position [0, 374]
click at [470, 125] on div at bounding box center [491, 321] width 982 height 643
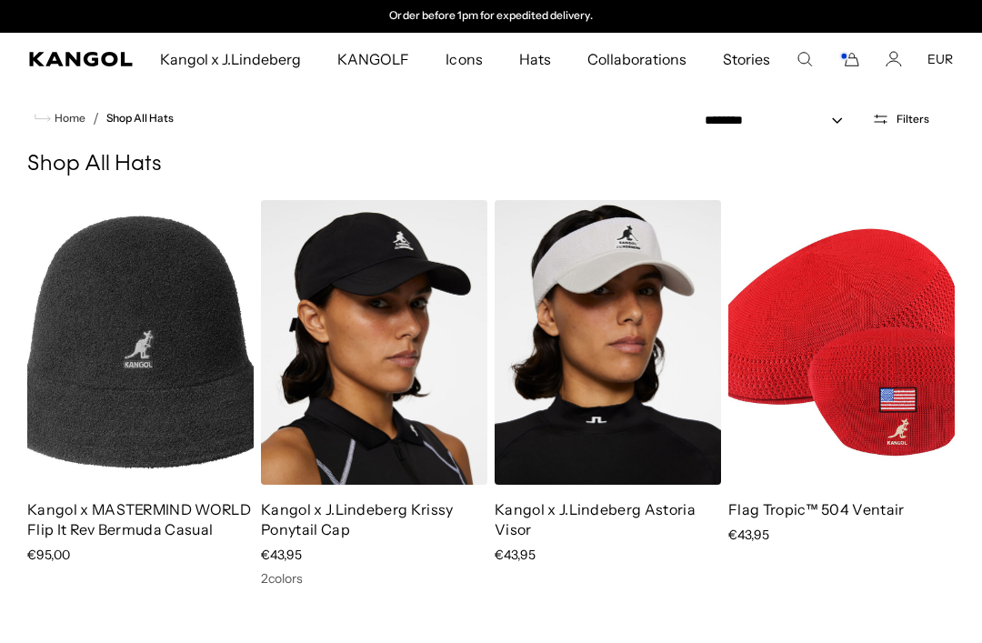
click at [847, 57] on rect "Cart" at bounding box center [843, 56] width 7 height 7
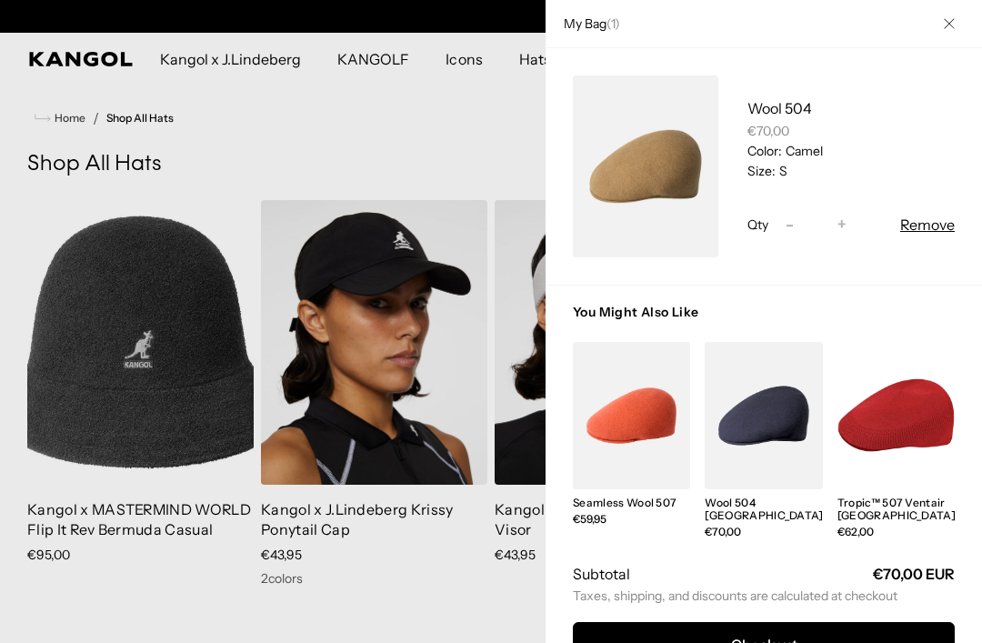
scroll to position [0, 0]
click at [661, 155] on link "My Bag" at bounding box center [645, 166] width 145 height 182
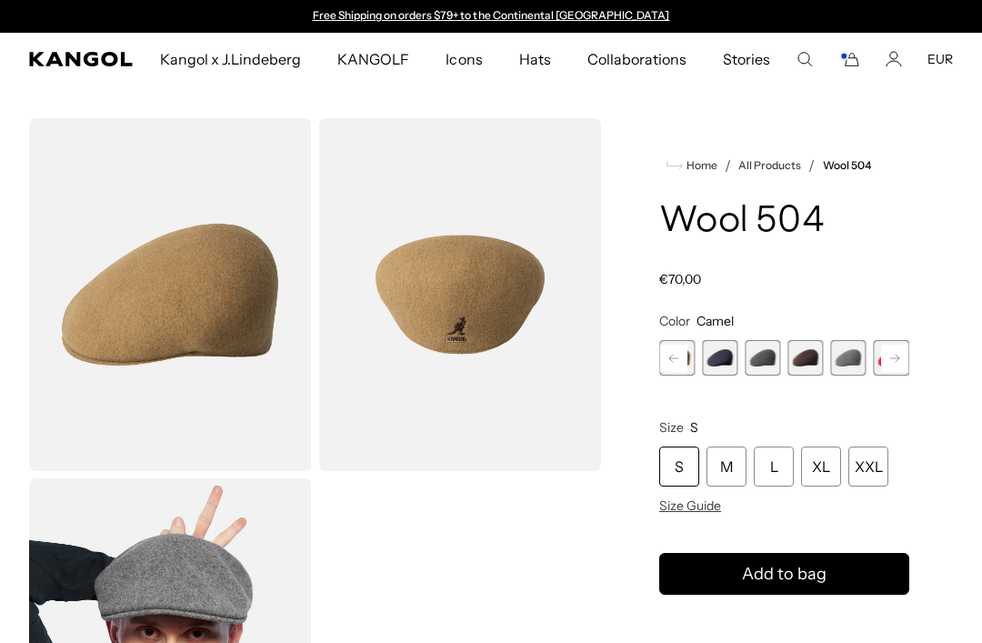
click at [686, 497] on span "Size Guide" at bounding box center [690, 505] width 62 height 16
